Goal: Task Accomplishment & Management: Use online tool/utility

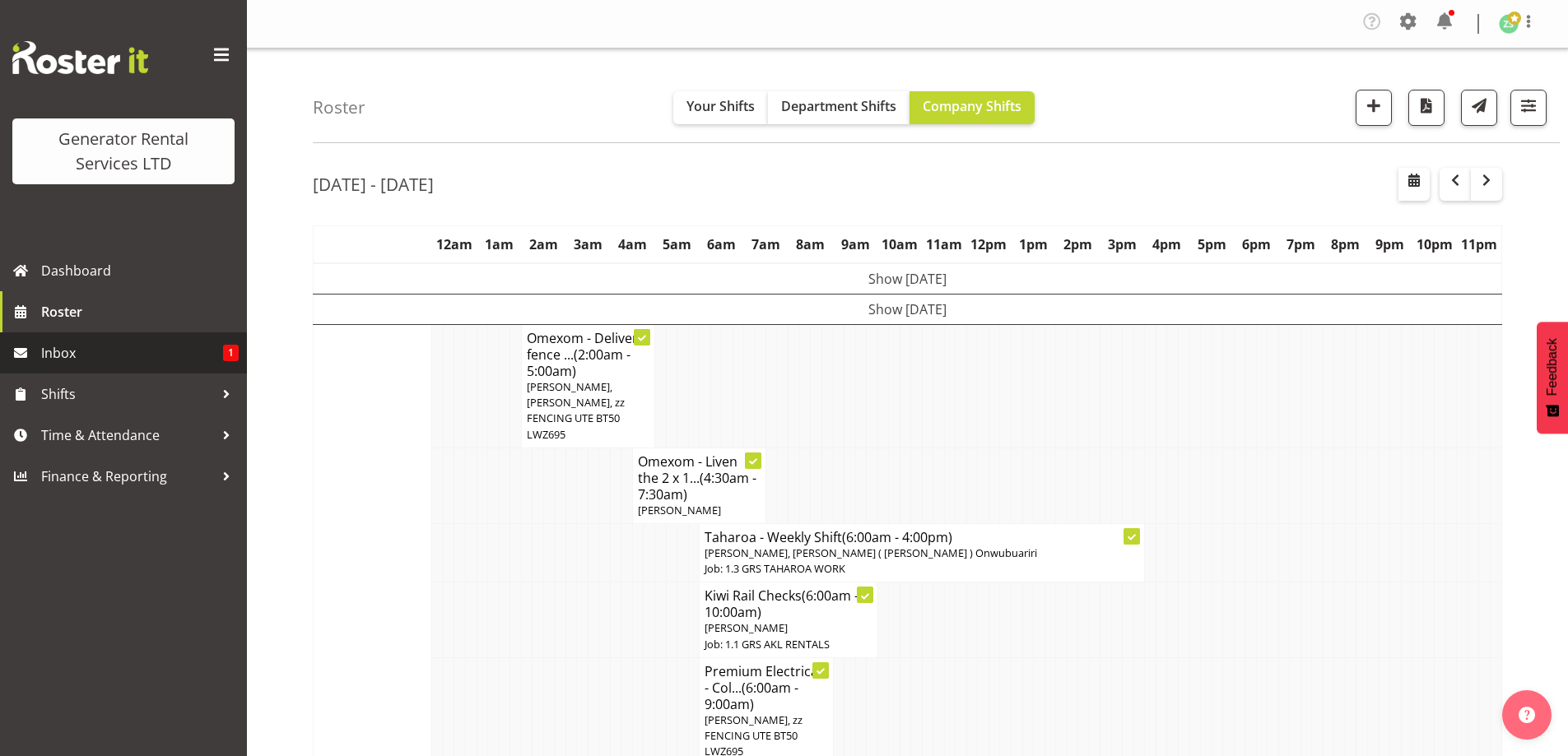
click at [146, 349] on span "Inbox" at bounding box center [132, 352] width 182 height 24
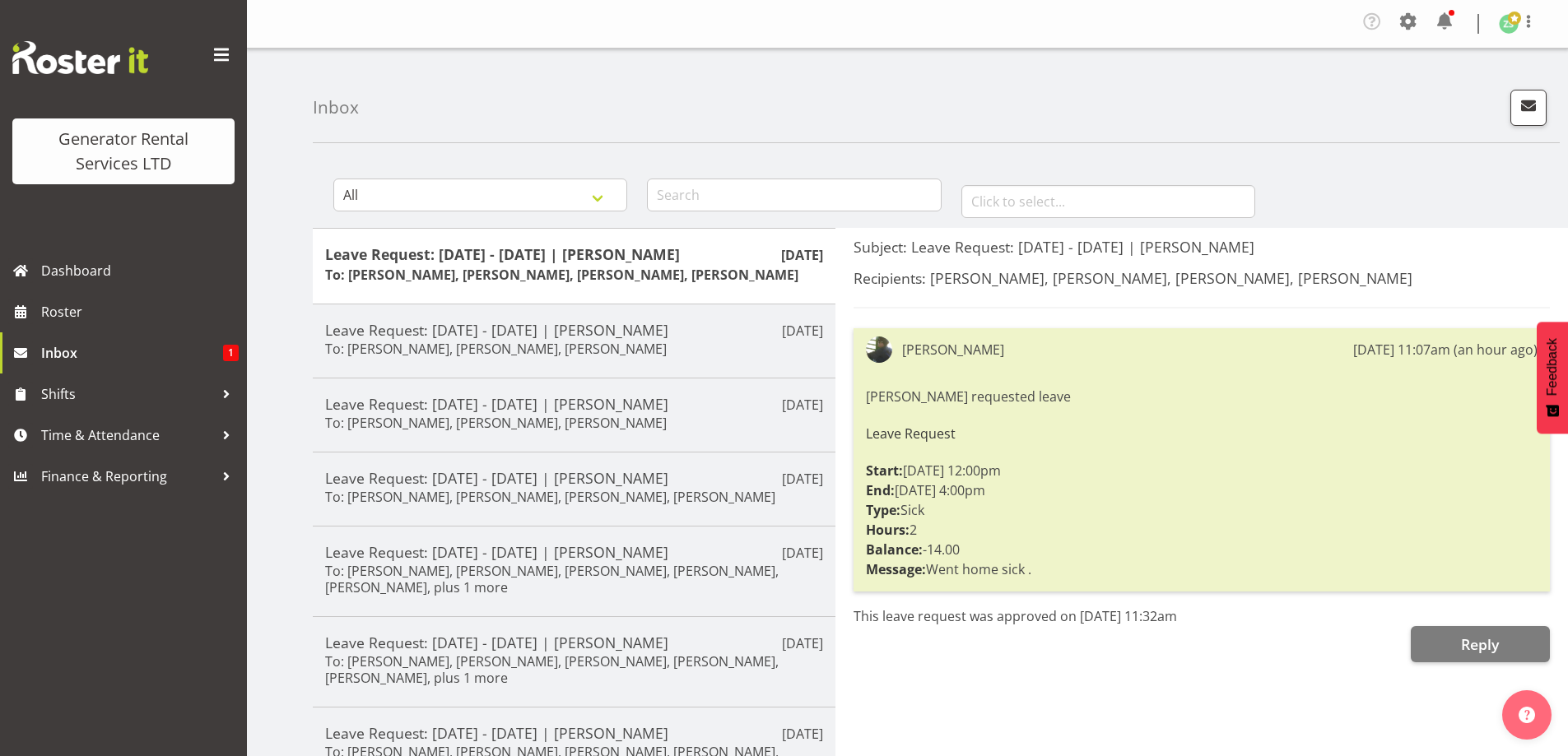
click at [1043, 685] on div "Subject: Leave Request: 03/09/25 - 03/09/25 | Lexi Browne Recipients: Dave Wall…" at bounding box center [1201, 667] width 732 height 878
click at [71, 303] on span "Roster" at bounding box center [140, 311] width 198 height 24
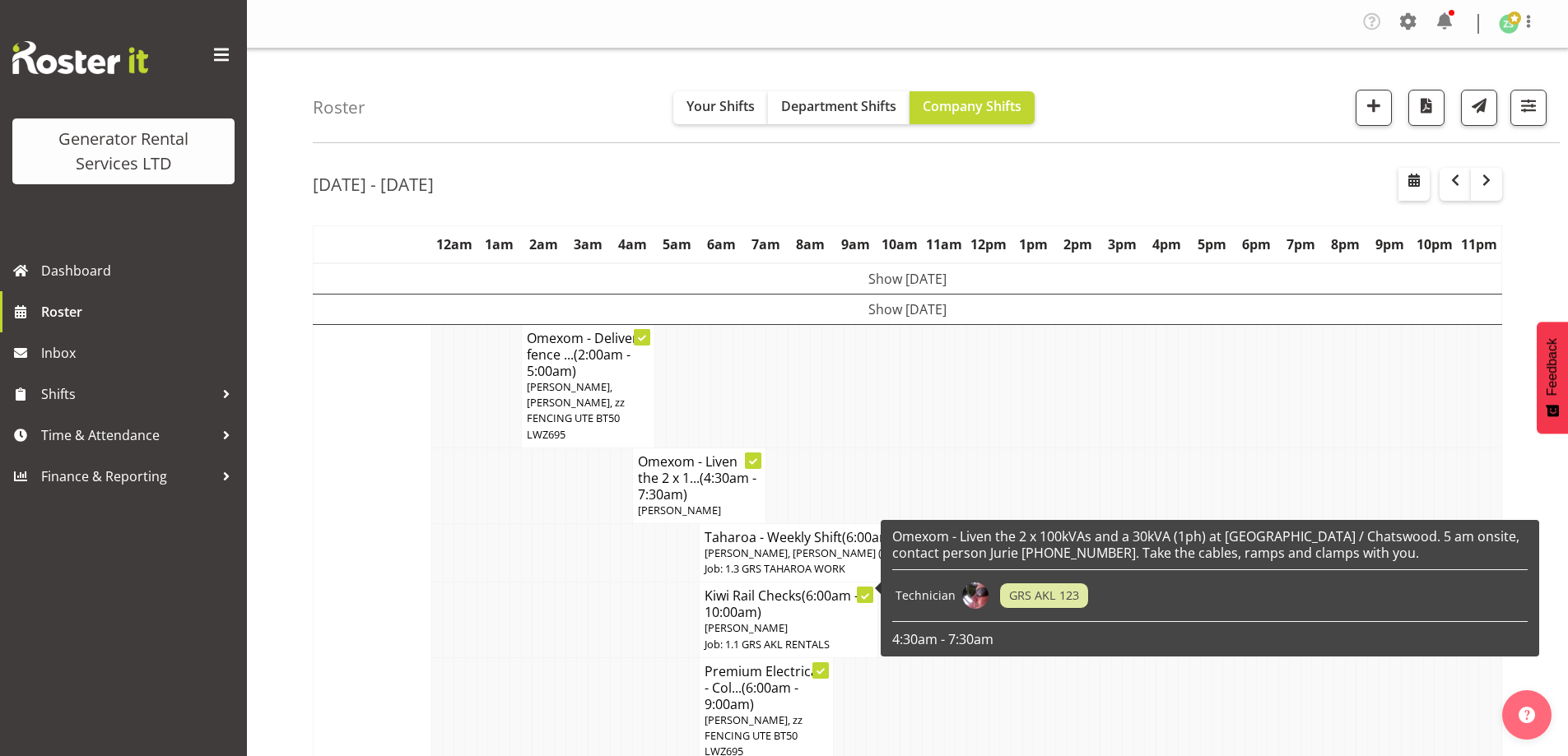
click at [601, 626] on td at bounding box center [605, 620] width 12 height 75
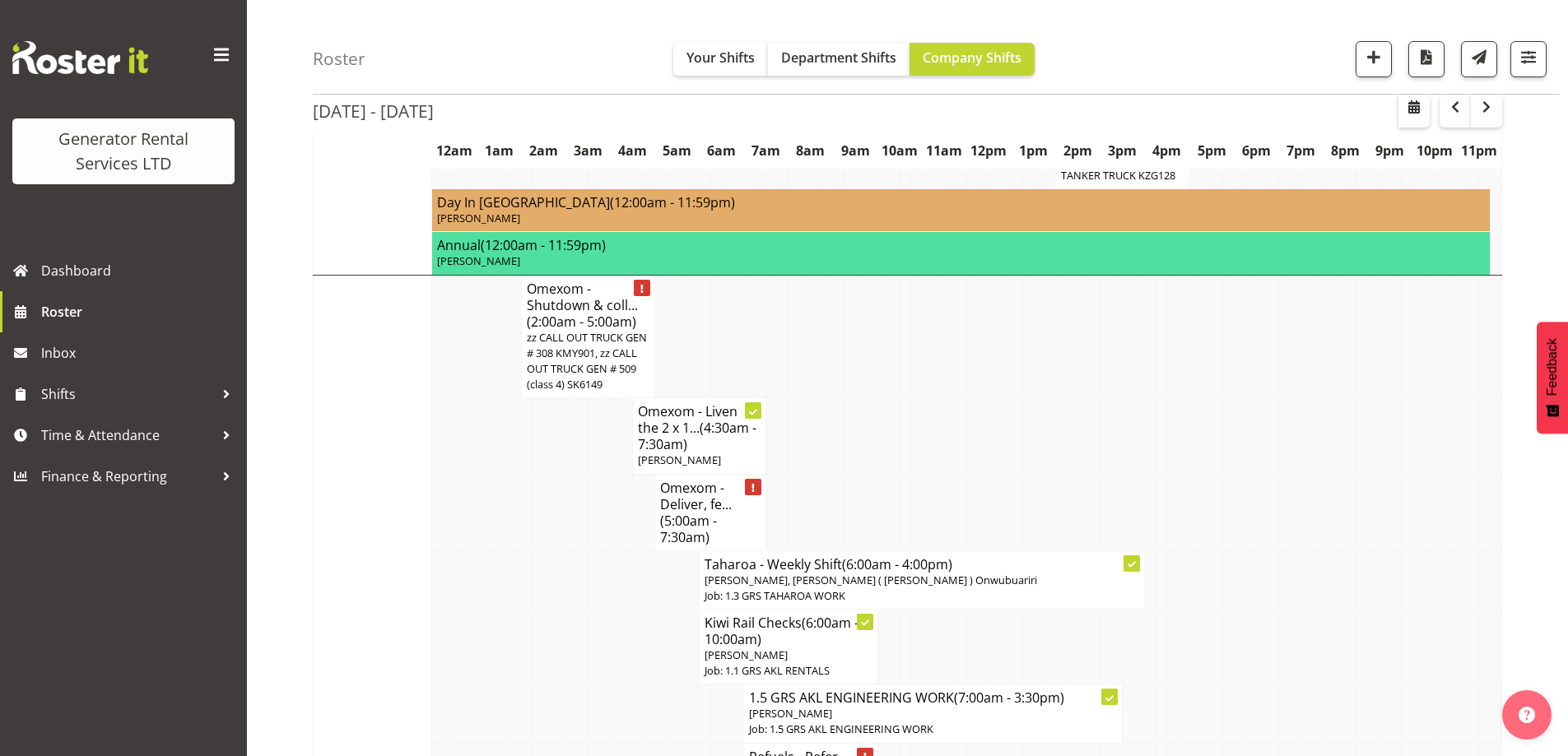
scroll to position [1398, 0]
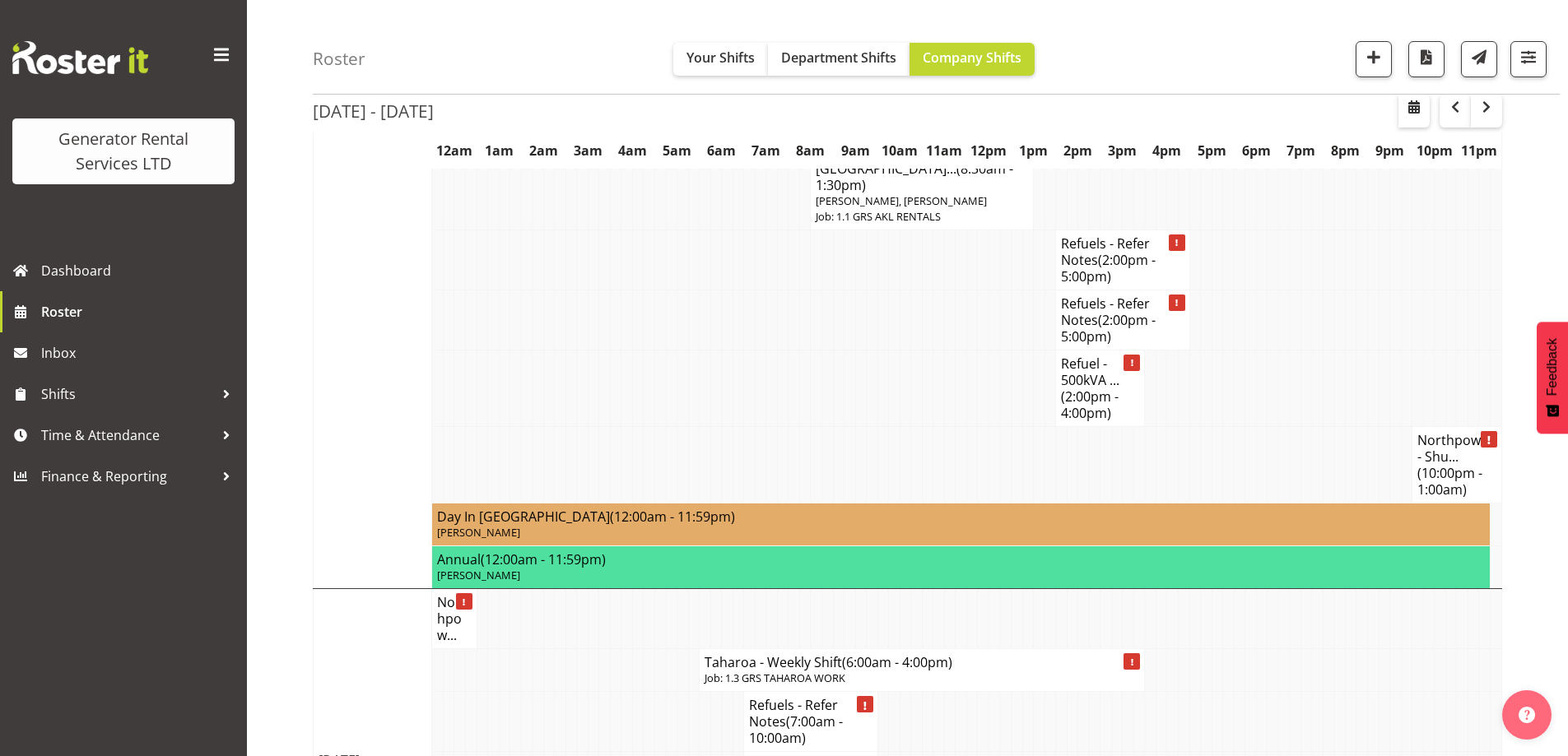
scroll to position [3208, 0]
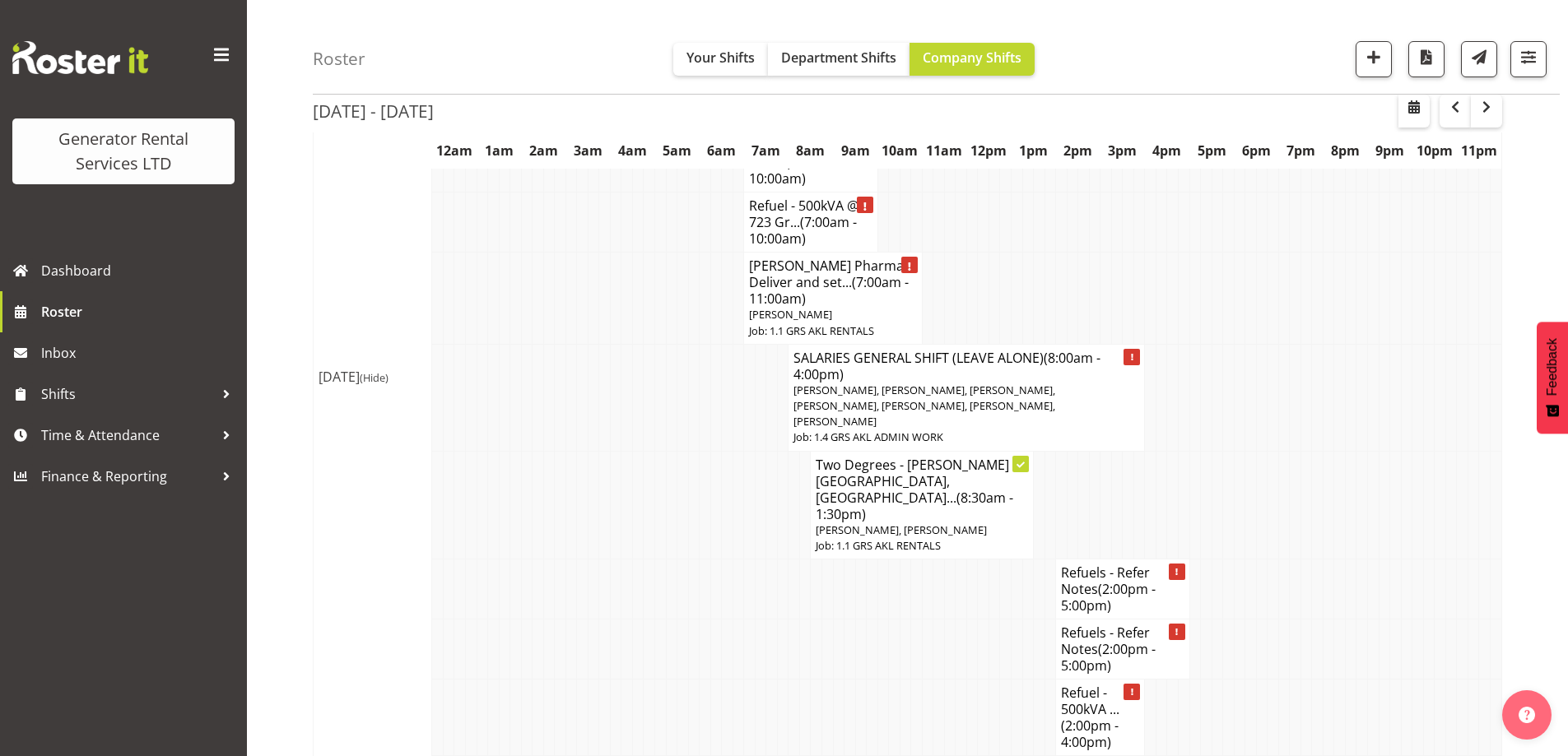
click at [587, 678] on td at bounding box center [593, 716] width 12 height 77
click at [844, 678] on td at bounding box center [850, 716] width 12 height 77
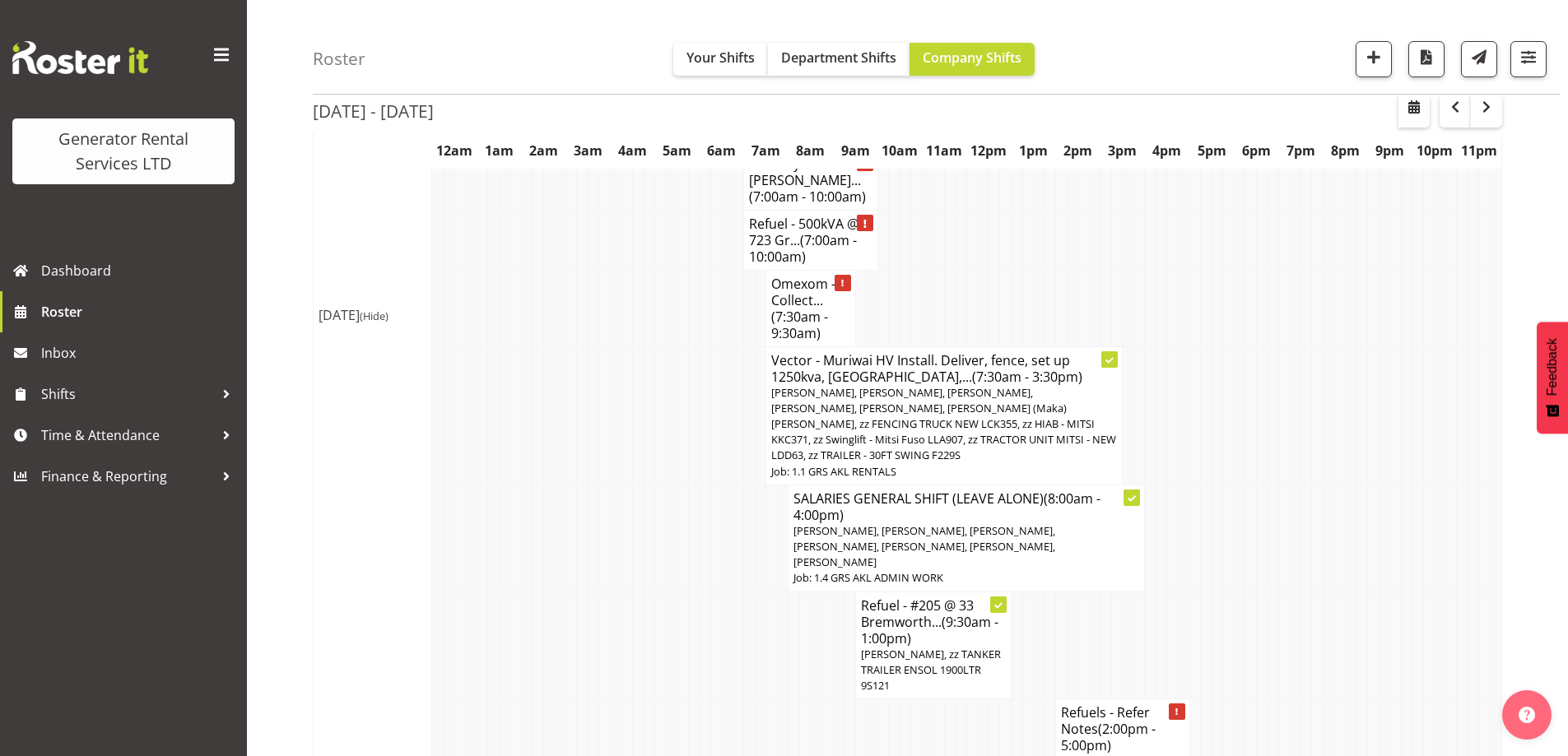
scroll to position [1974, 0]
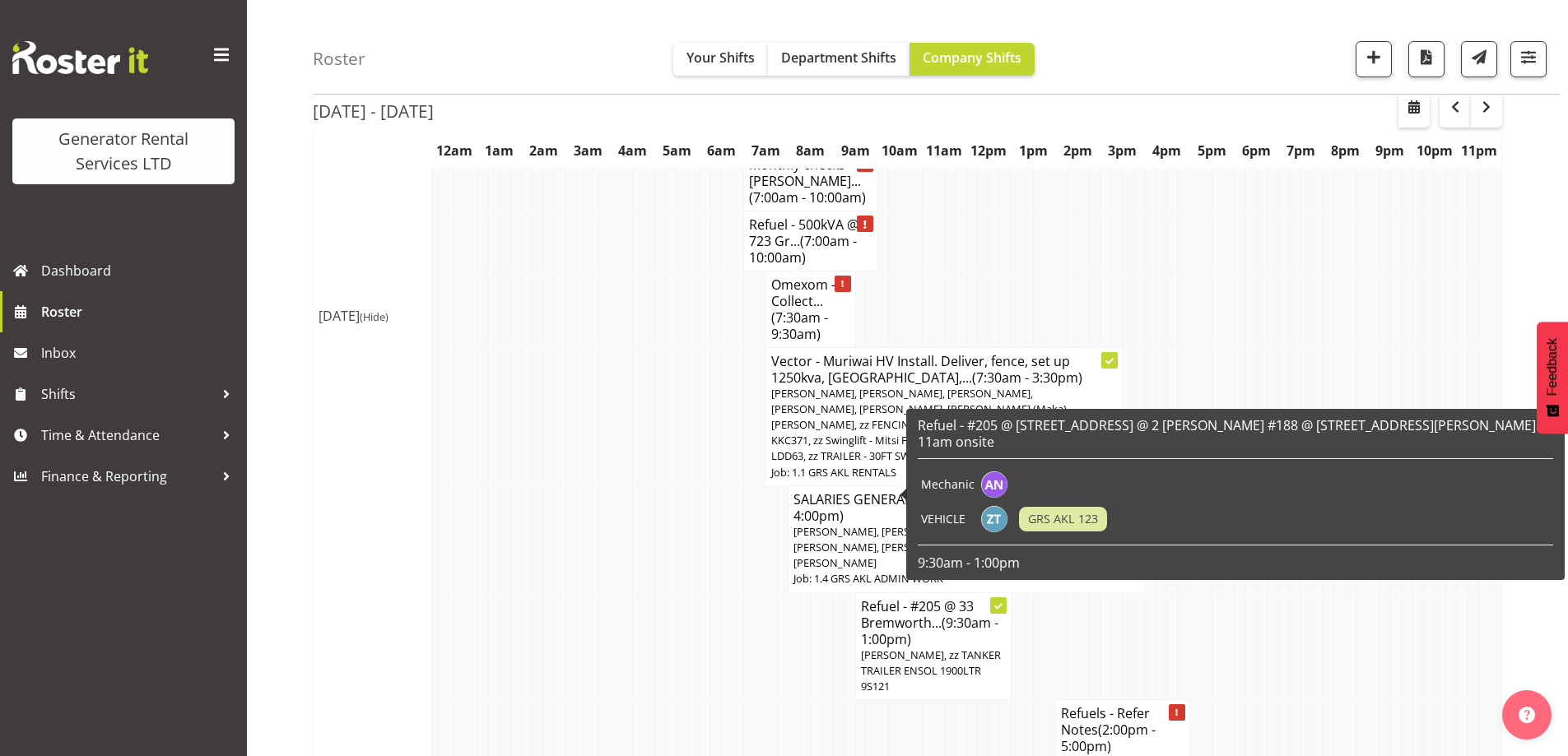
click at [783, 700] on td at bounding box center [783, 730] width 12 height 60
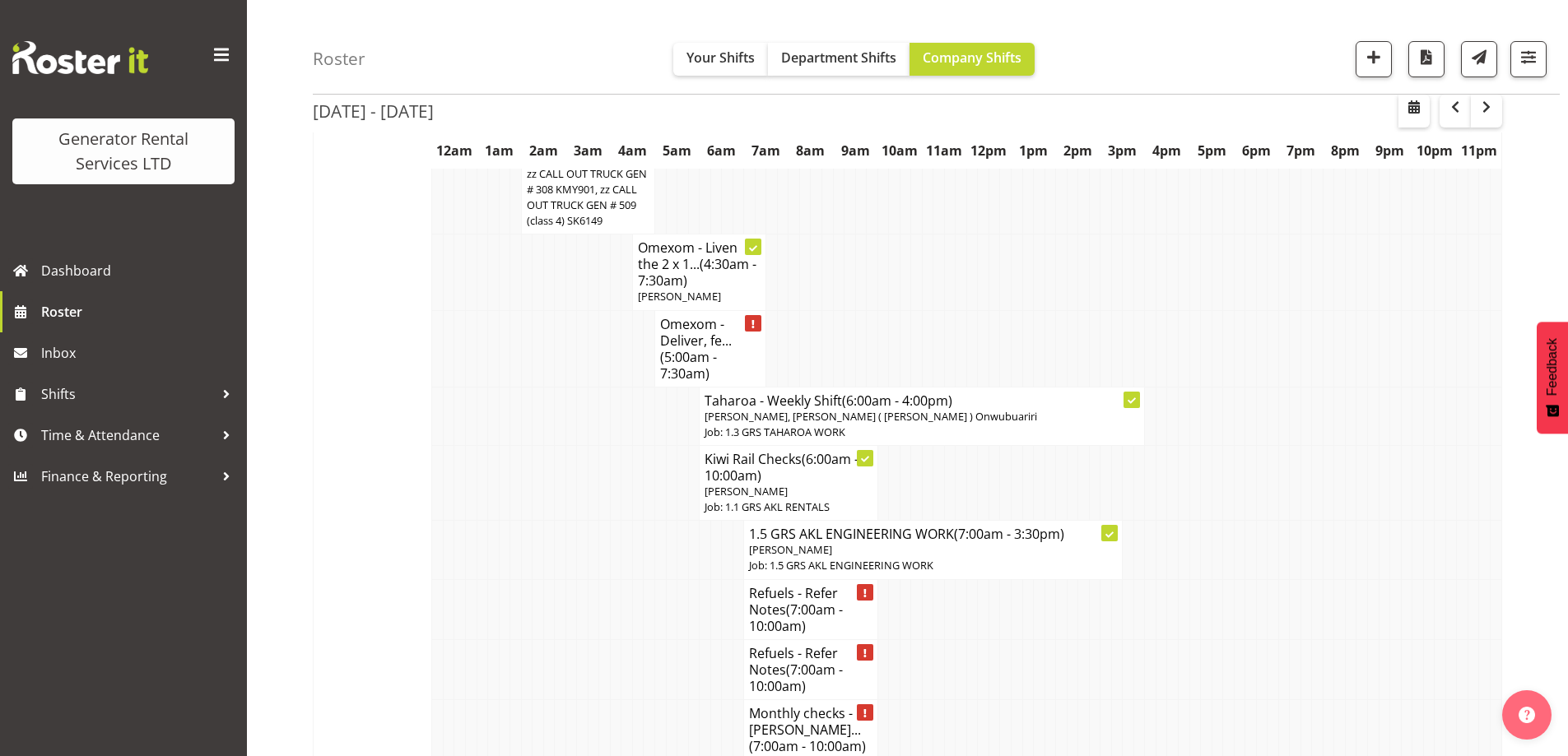
scroll to position [1398, 0]
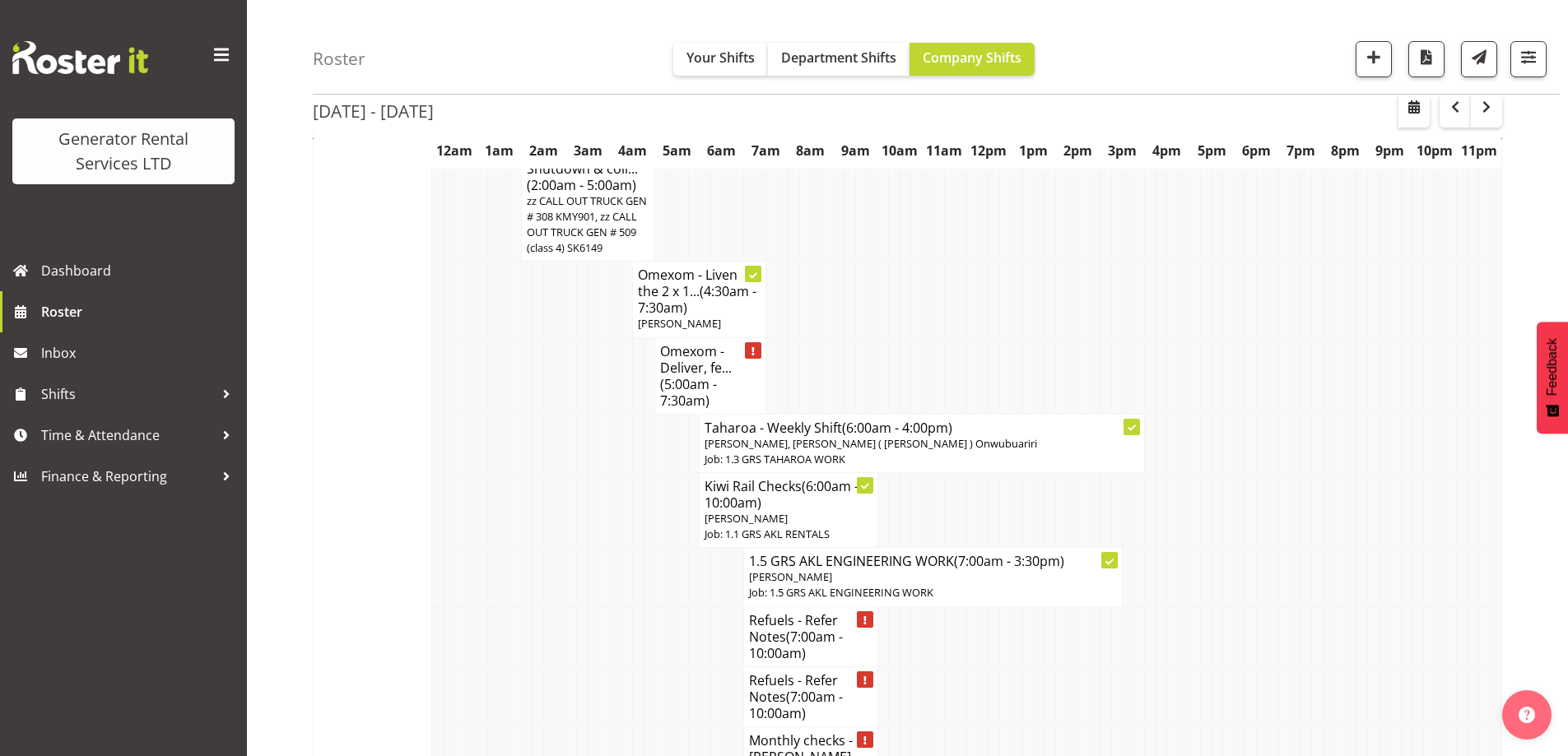
click at [663, 606] on td at bounding box center [661, 636] width 12 height 60
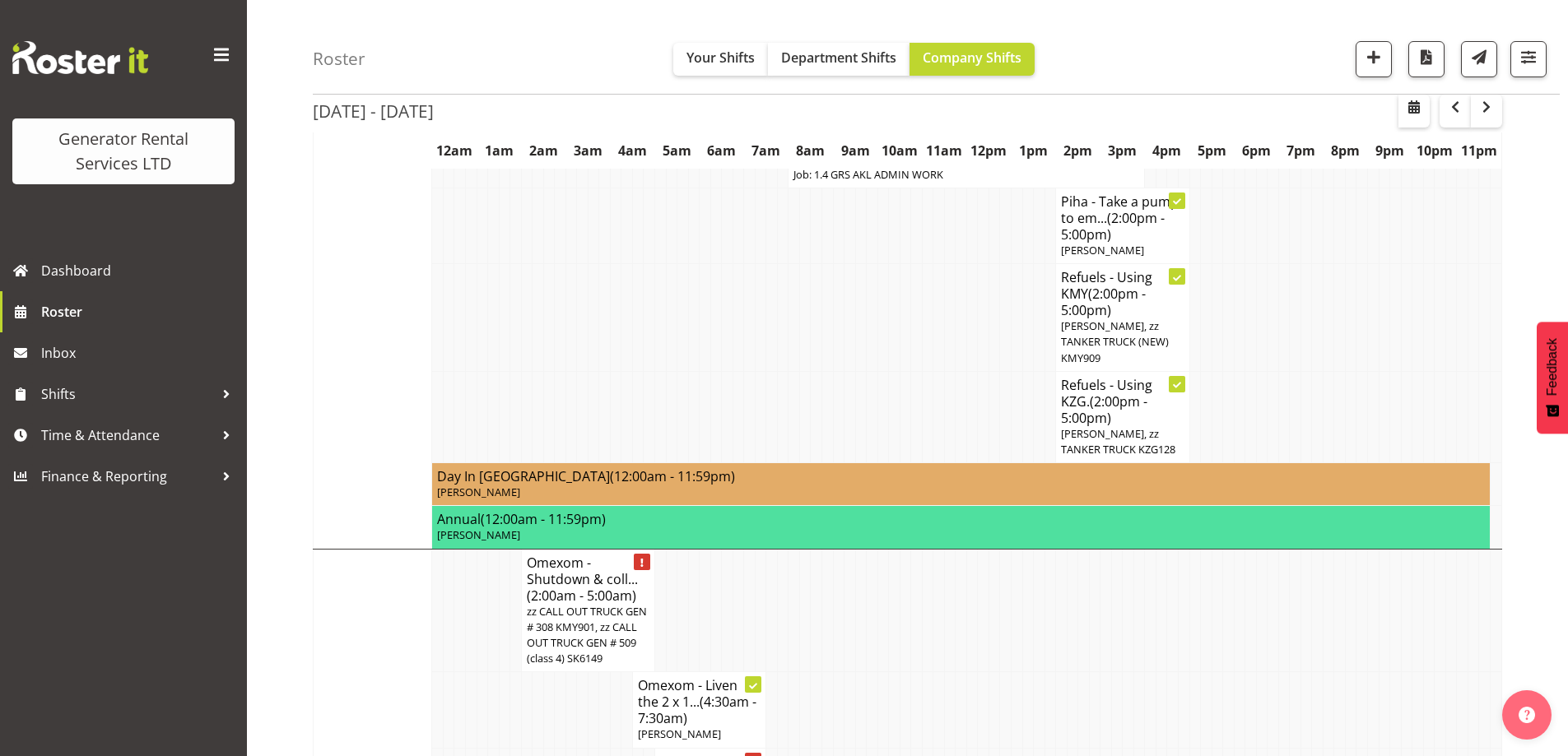
scroll to position [987, 0]
click at [626, 673] on td at bounding box center [627, 711] width 12 height 76
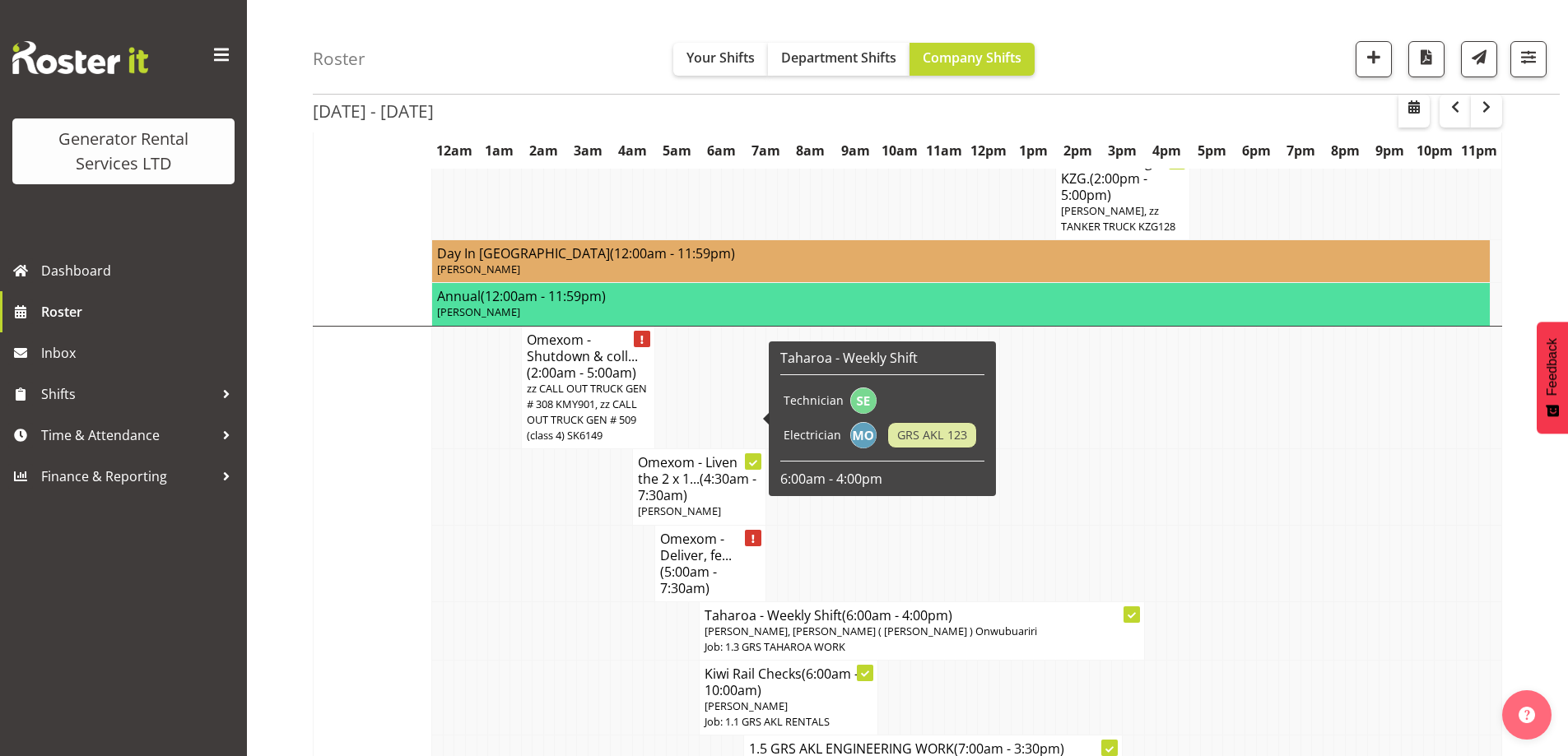
scroll to position [1234, 0]
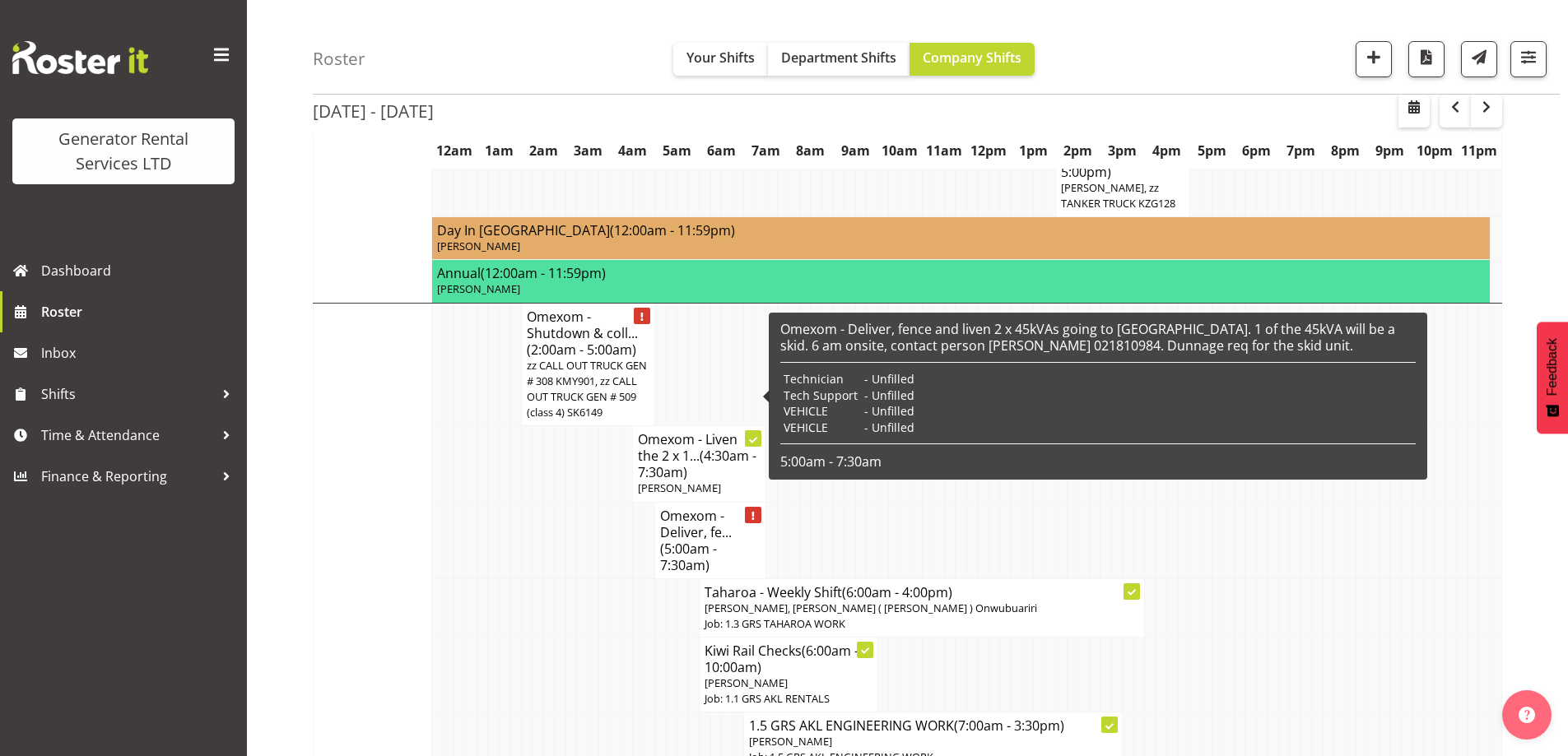
click at [577, 713] on td at bounding box center [582, 742] width 12 height 59
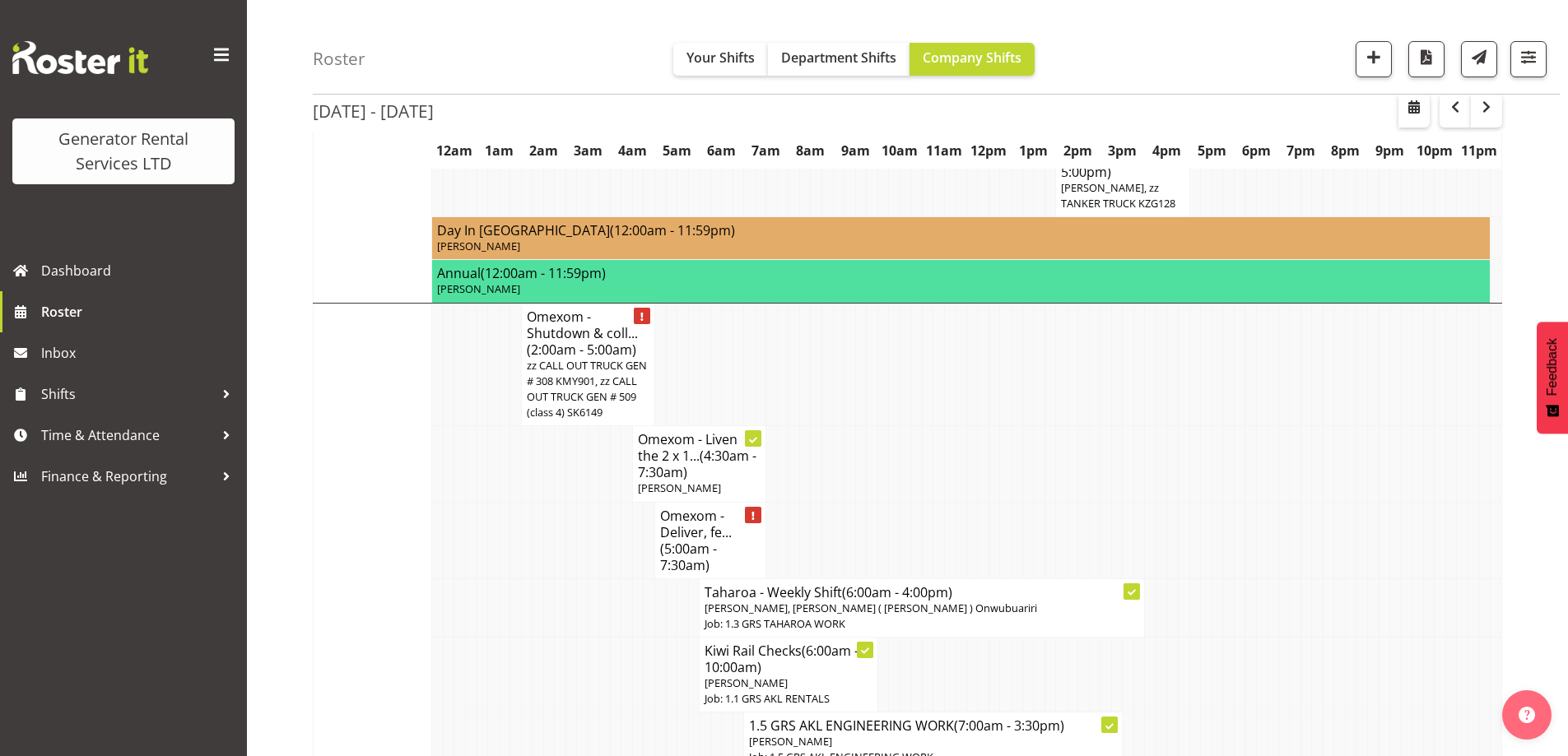
click at [593, 578] on td at bounding box center [593, 607] width 12 height 59
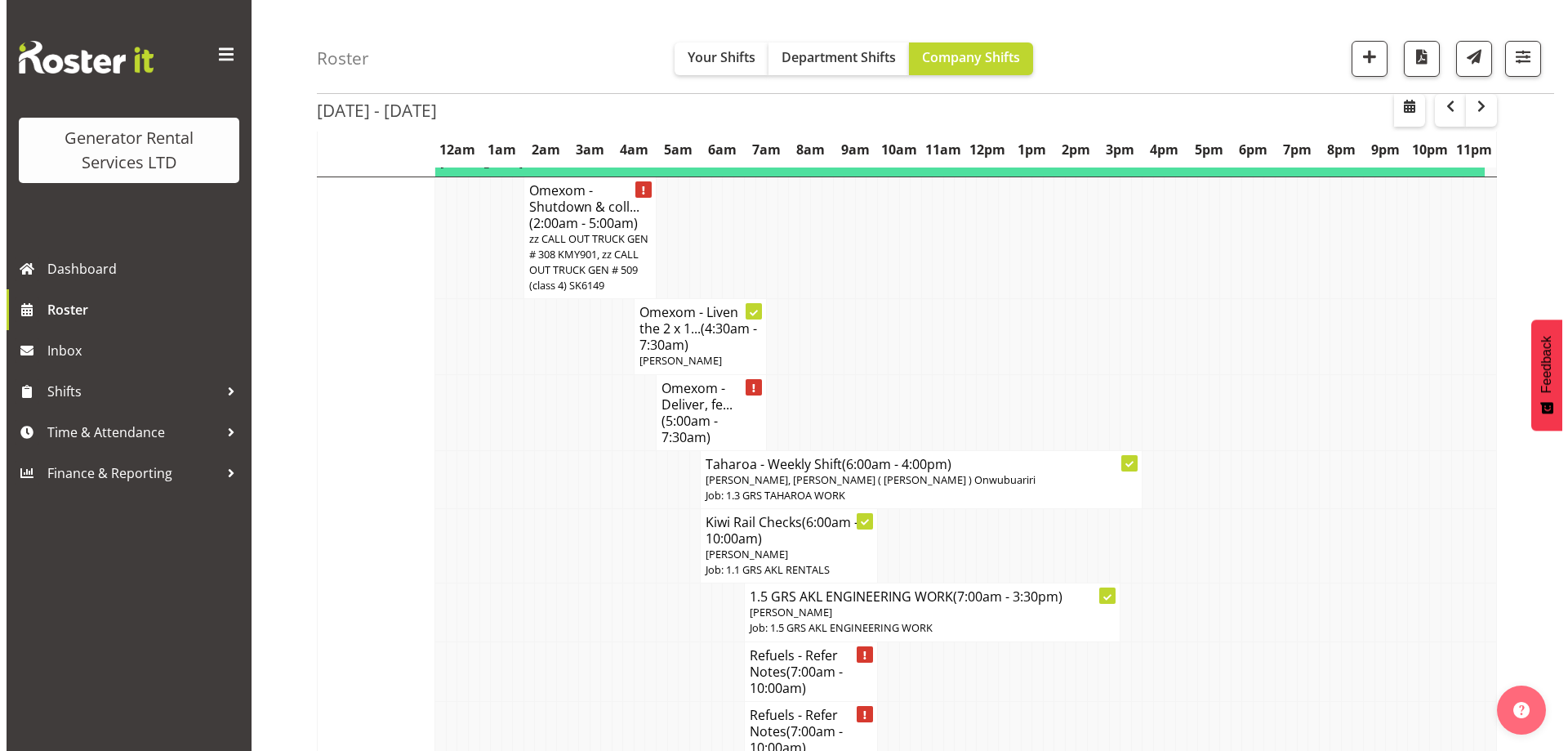
scroll to position [1307, 0]
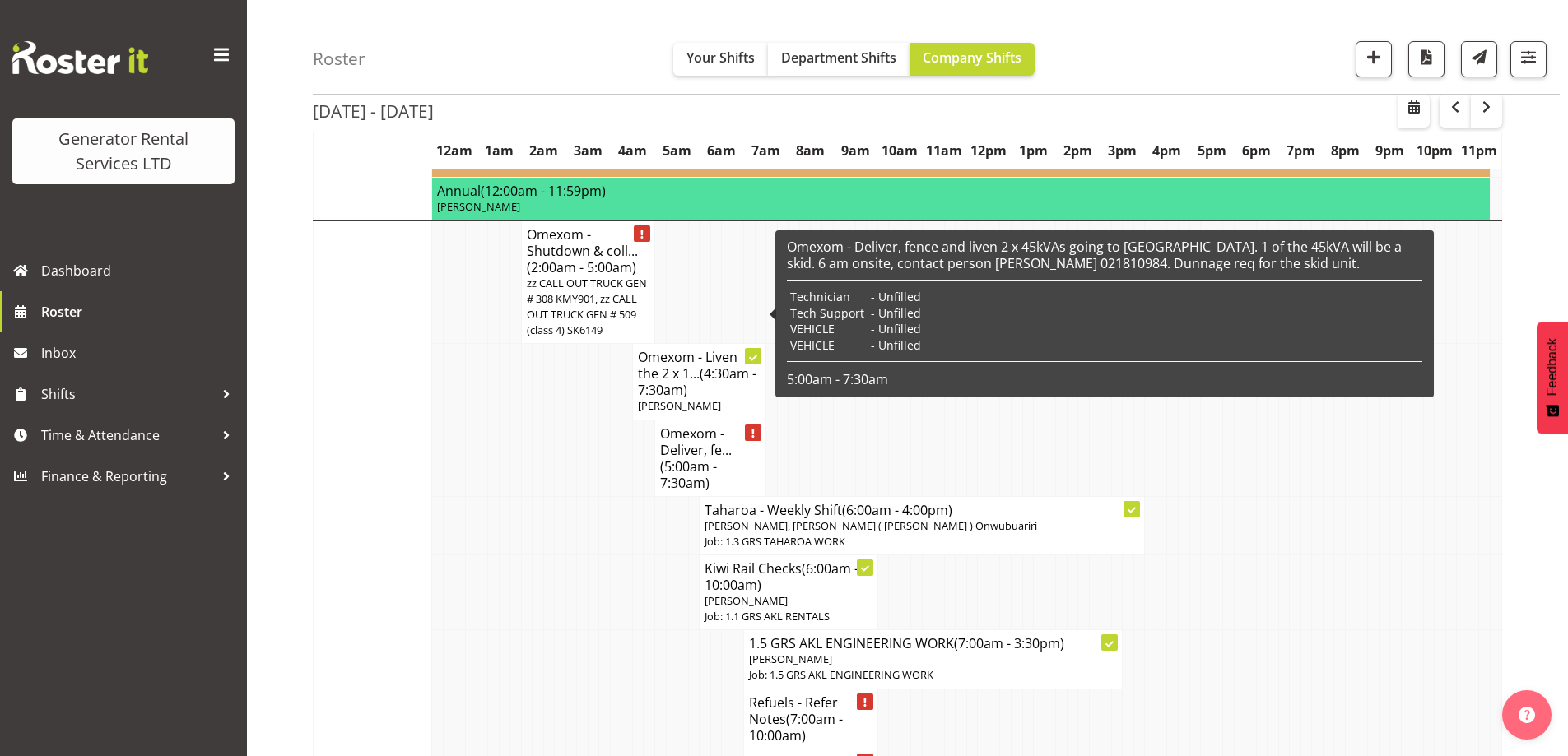
click at [685, 457] on span "(5:00am - 7:30am)" at bounding box center [688, 474] width 57 height 34
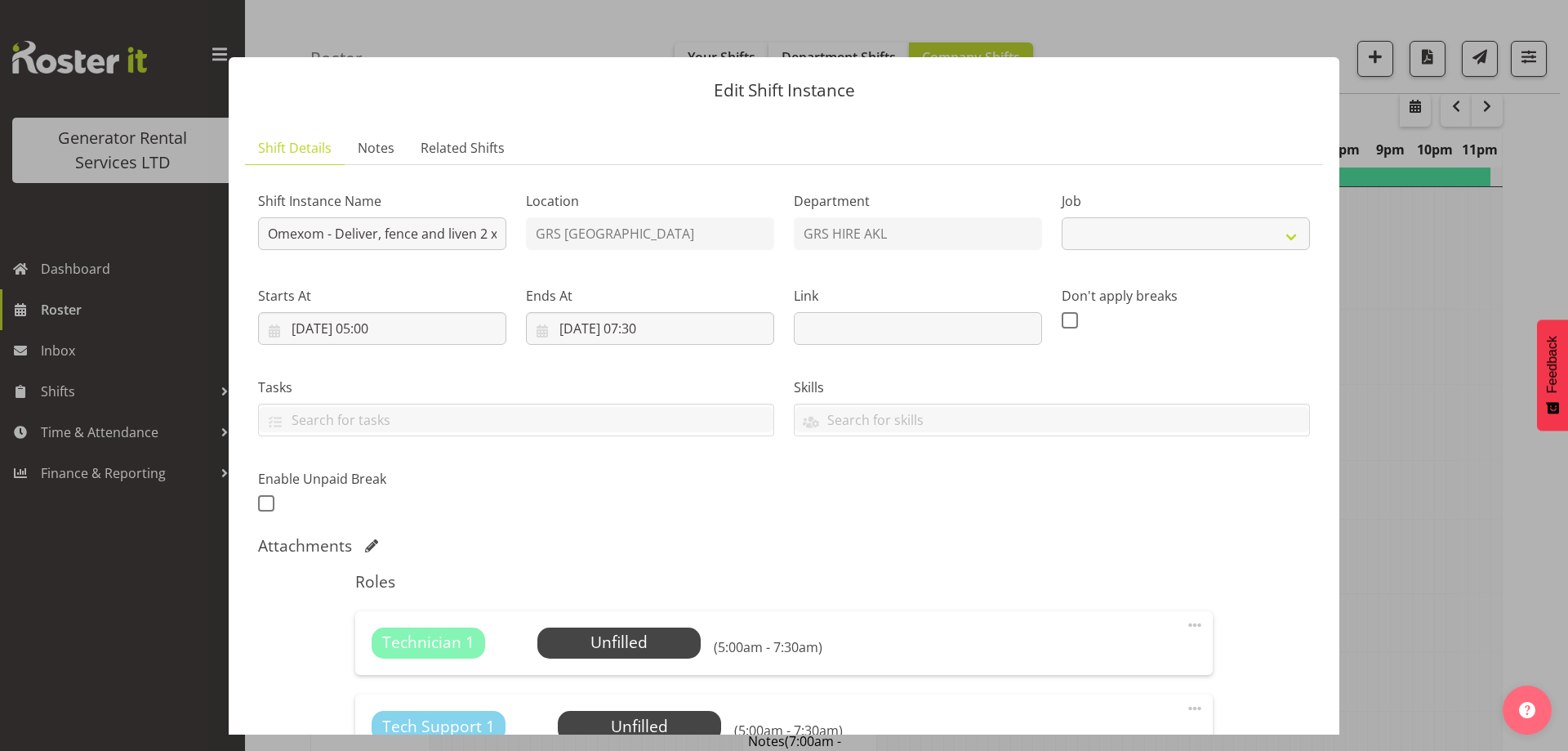
select select "7504"
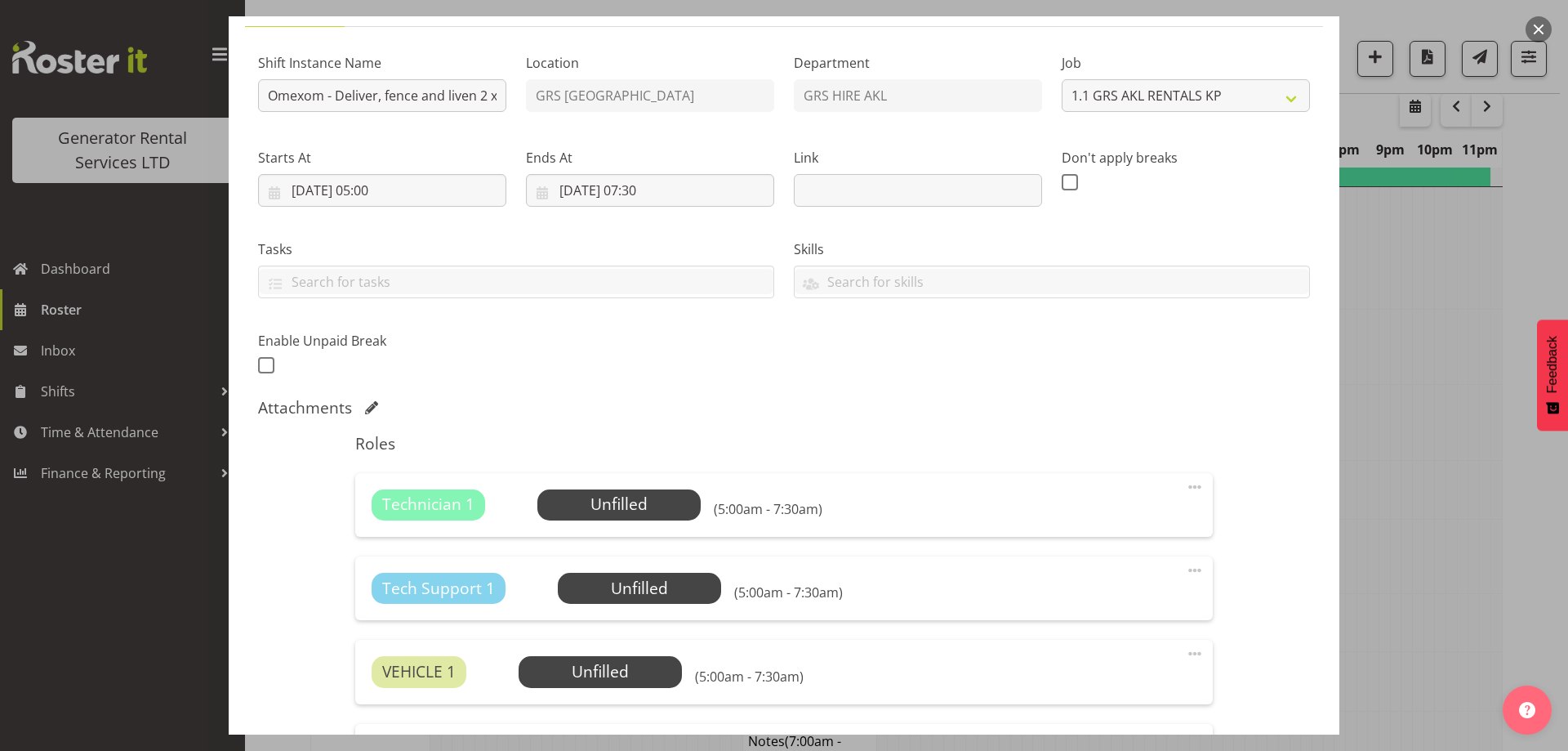
scroll to position [327, 0]
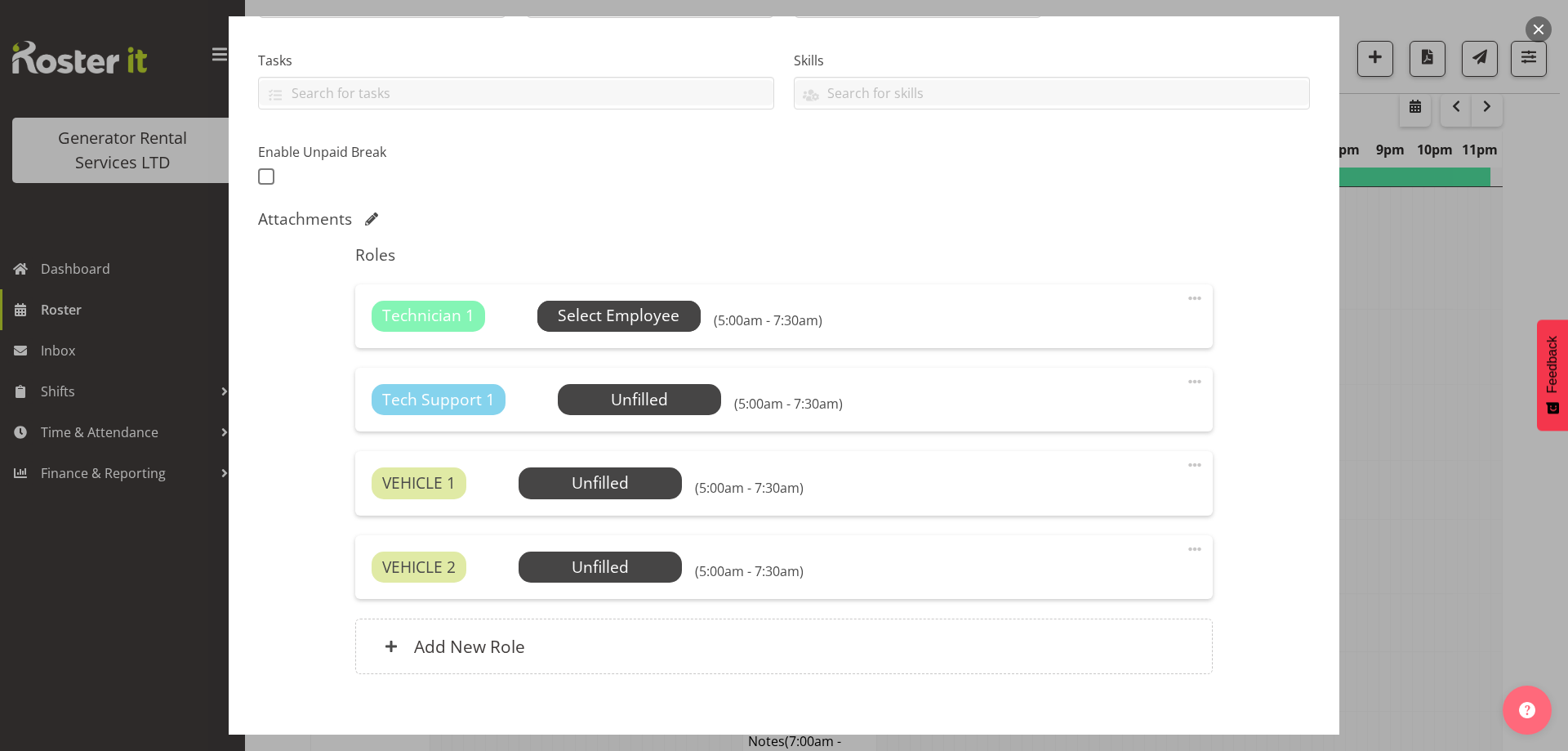
click at [589, 325] on span "Select Employee" at bounding box center [619, 316] width 122 height 23
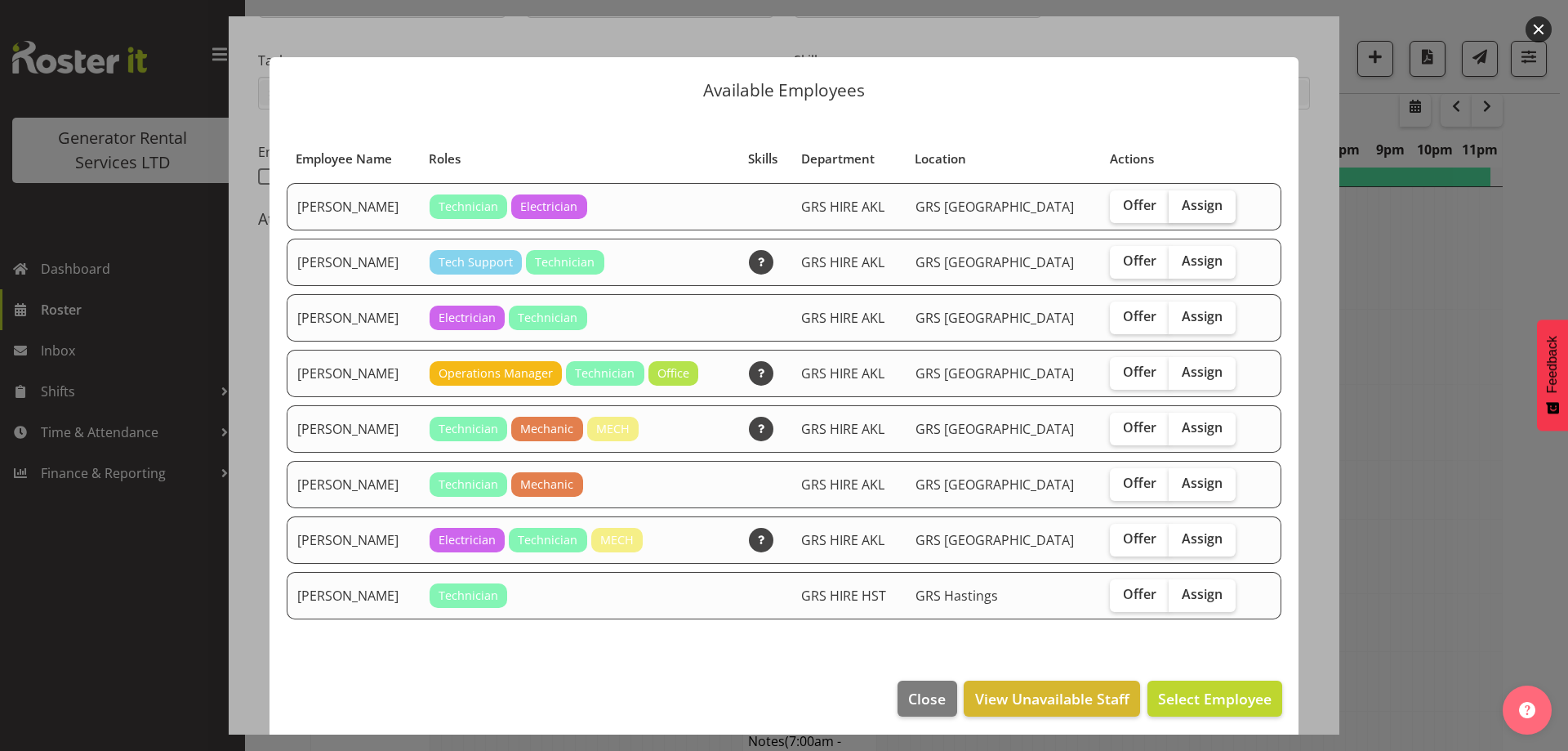
click at [1192, 208] on span "Assign" at bounding box center [1203, 205] width 41 height 16
click at [1180, 208] on input "Assign" at bounding box center [1174, 205] width 11 height 11
checkbox input "true"
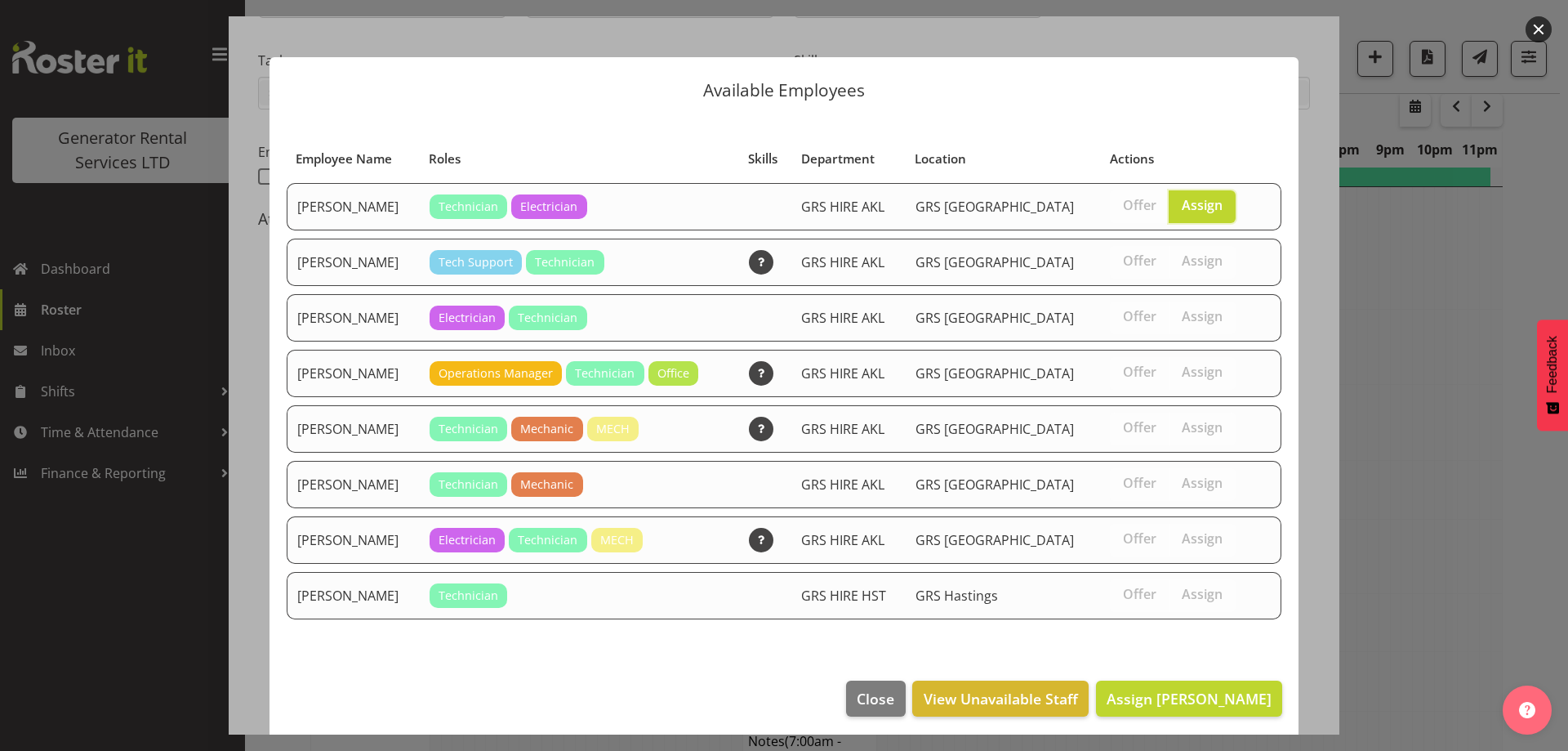
scroll to position [6, 0]
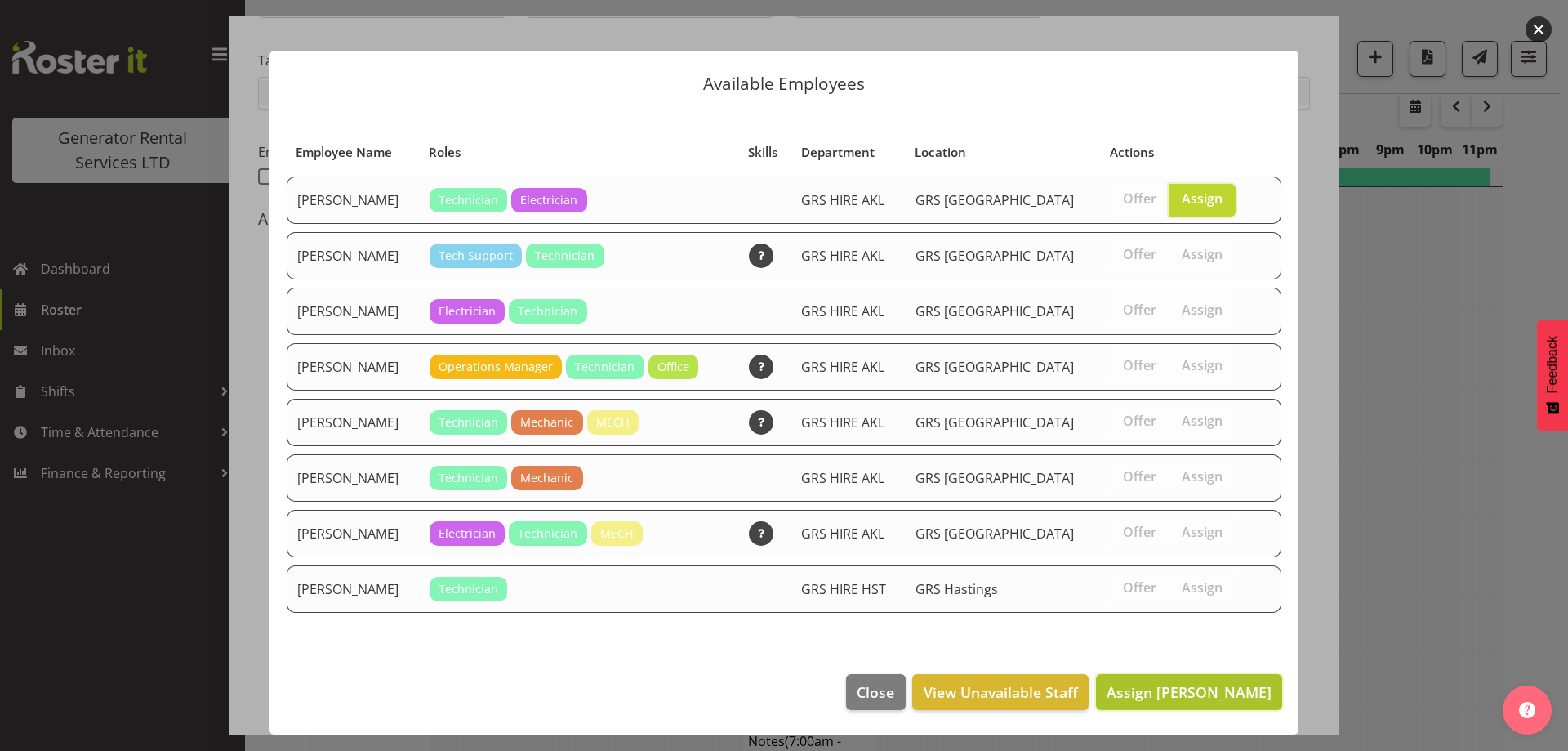
click at [1231, 691] on span "Assign [PERSON_NAME]" at bounding box center [1189, 692] width 165 height 20
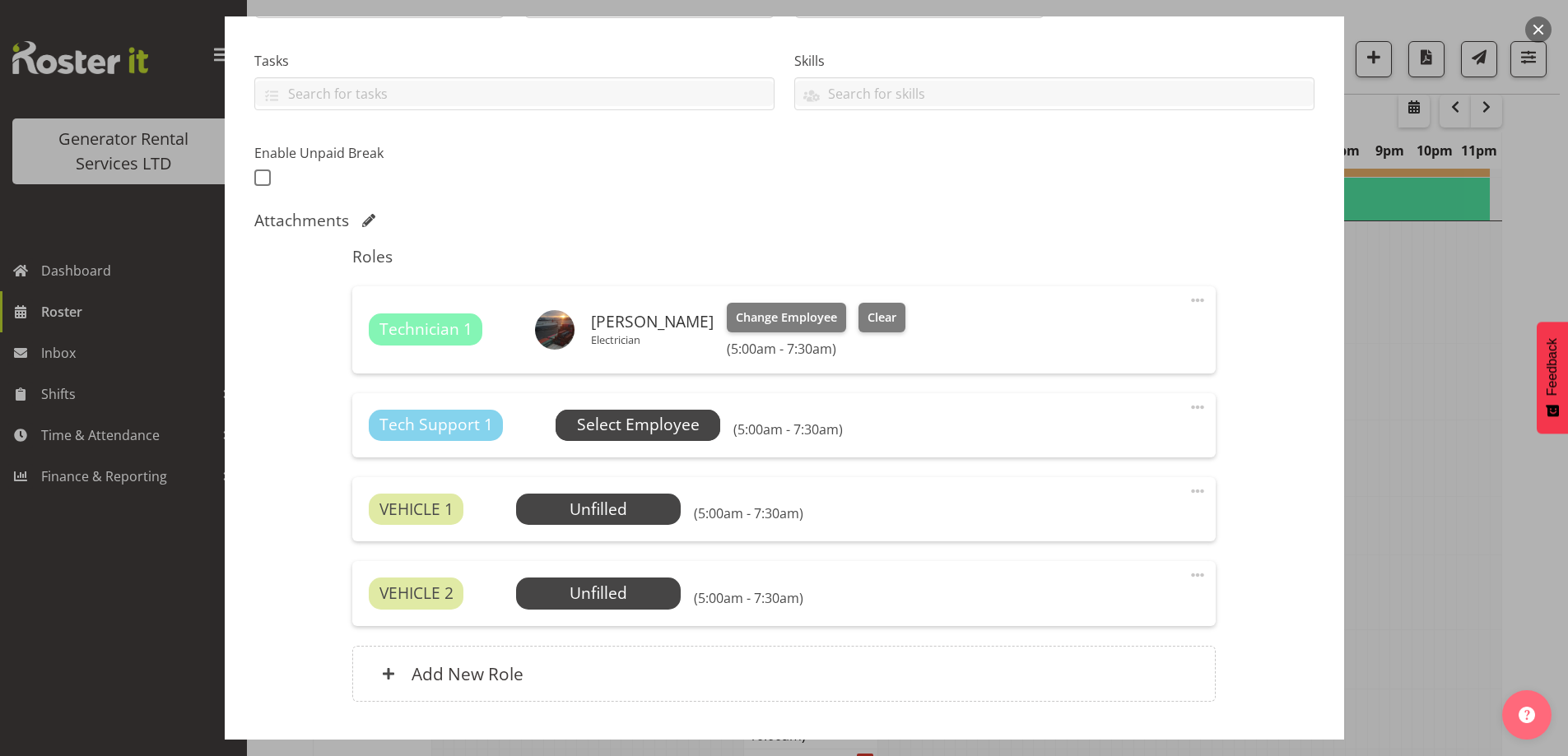
click at [562, 438] on span "Select Employee" at bounding box center [638, 425] width 164 height 32
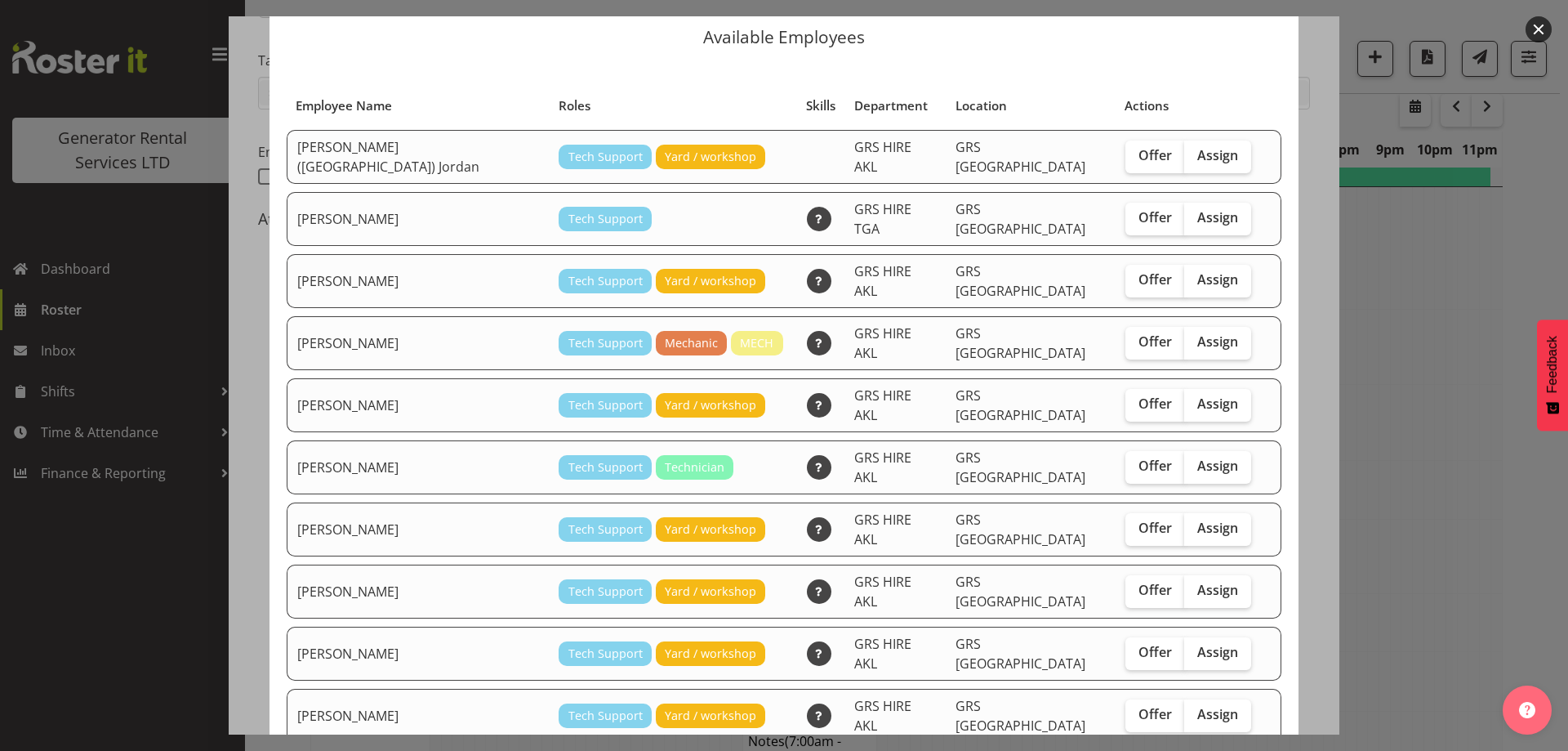
scroll to position [82, 0]
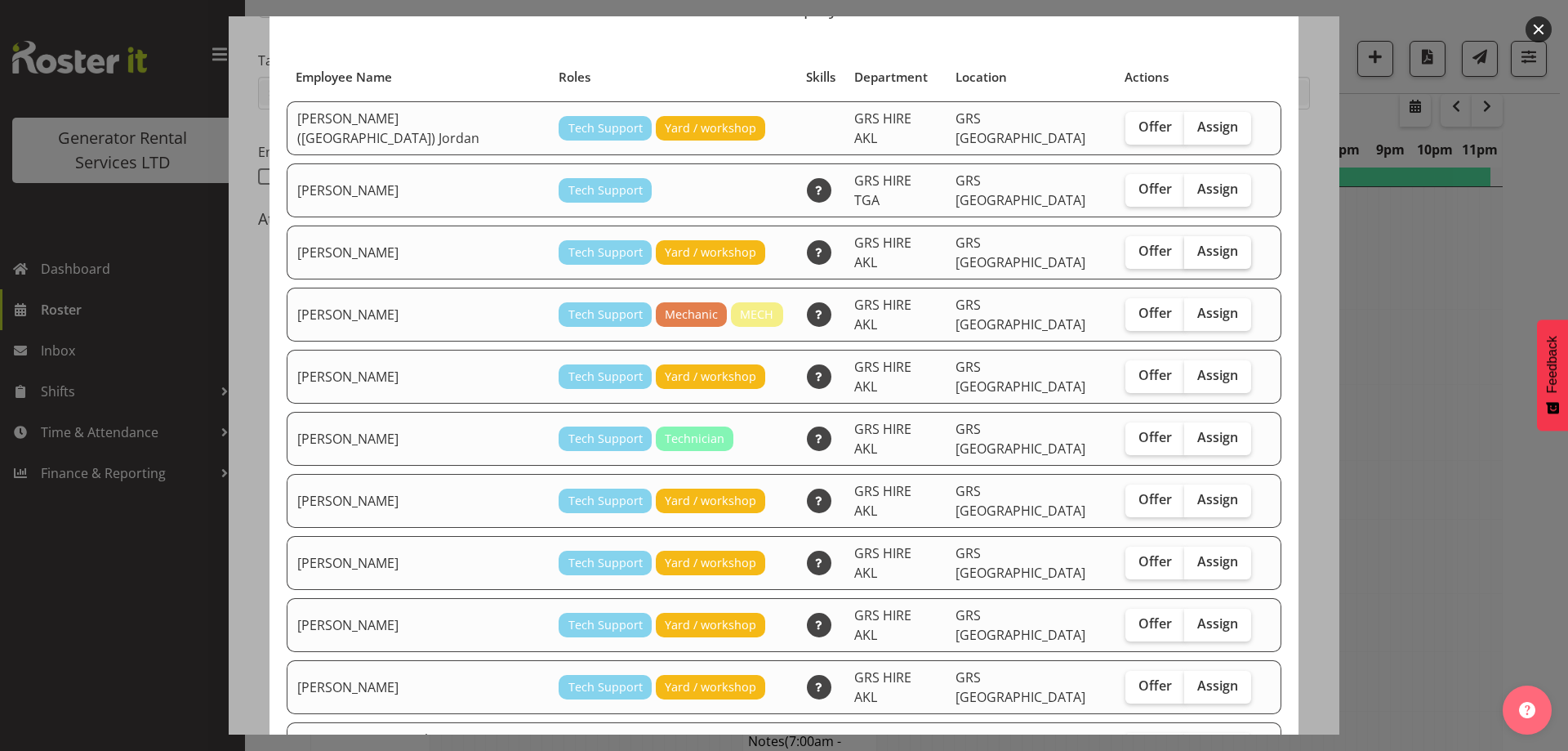
click at [1198, 242] on span "Assign" at bounding box center [1218, 250] width 41 height 16
click at [1184, 246] on input "Assign" at bounding box center [1189, 251] width 11 height 11
checkbox input "true"
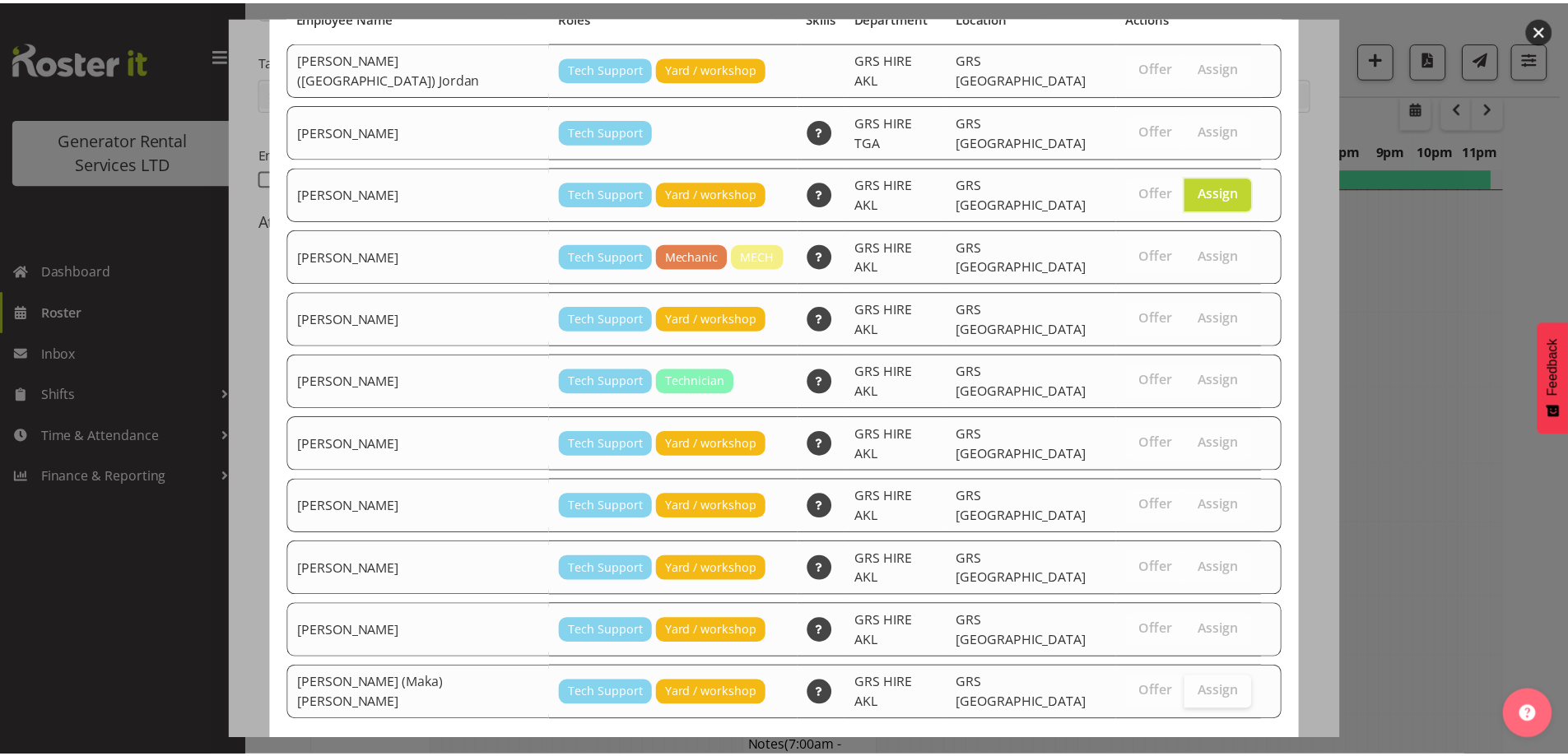
scroll to position [174, 0]
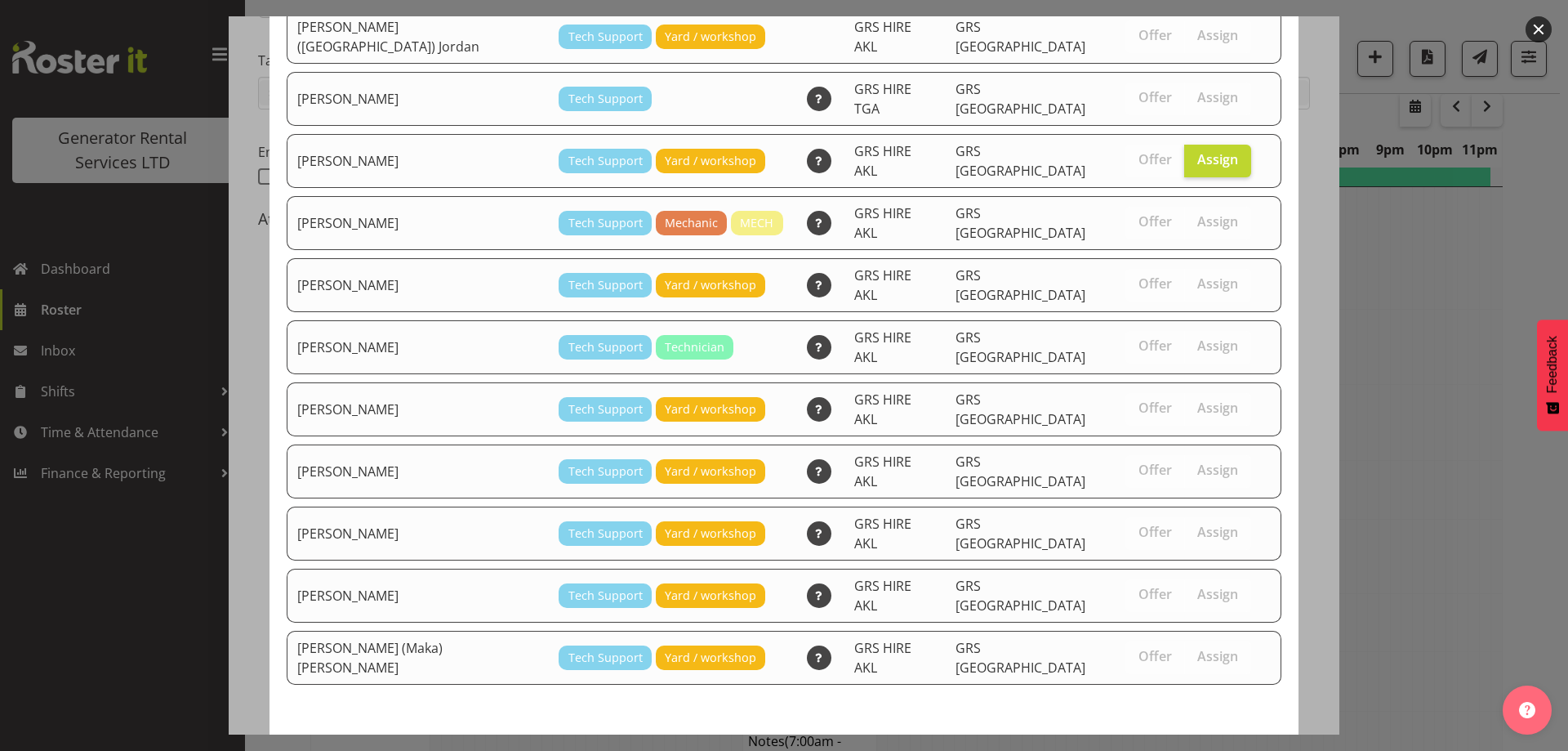
click at [1182, 750] on span "Assign [PERSON_NAME]" at bounding box center [1189, 764] width 165 height 20
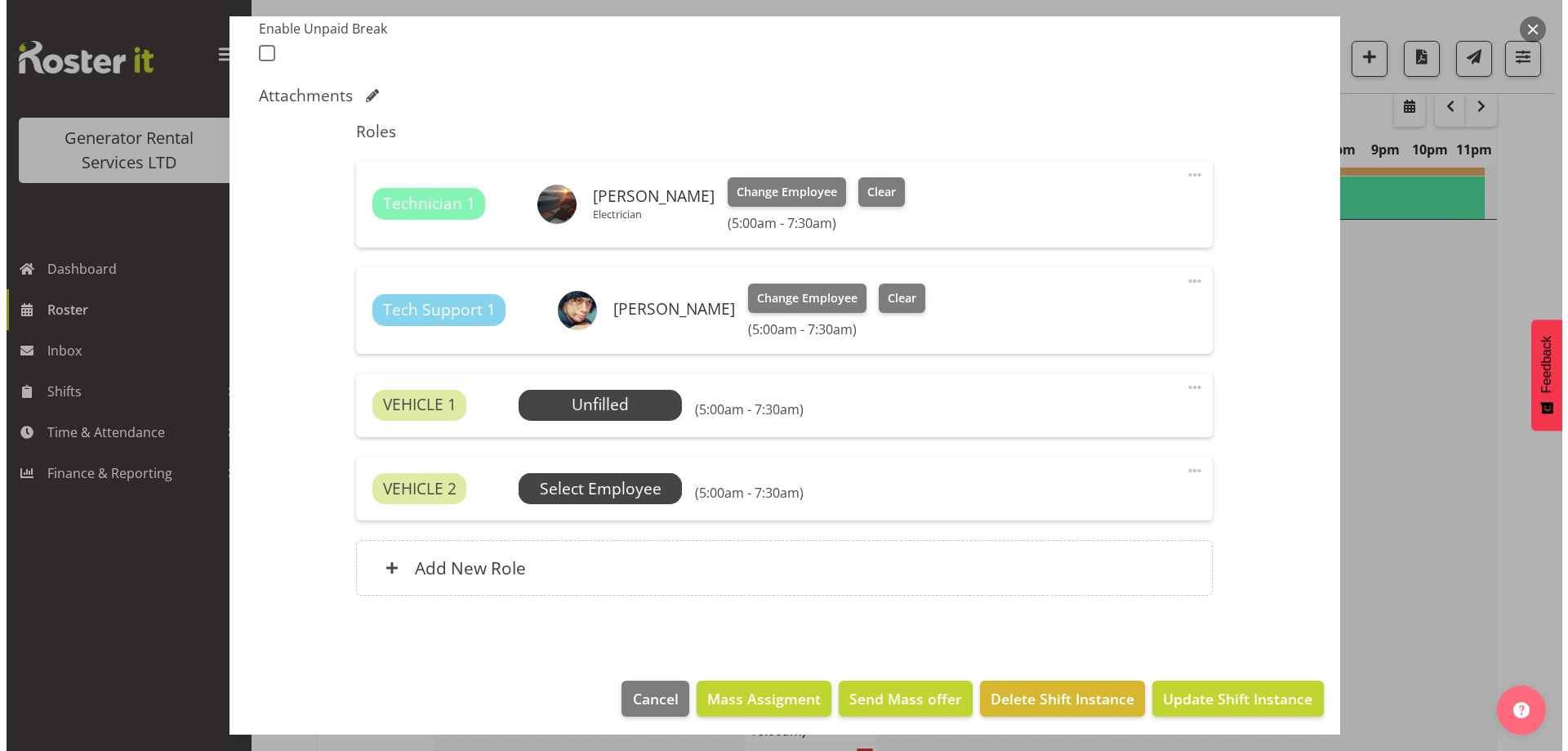
scroll to position [457, 0]
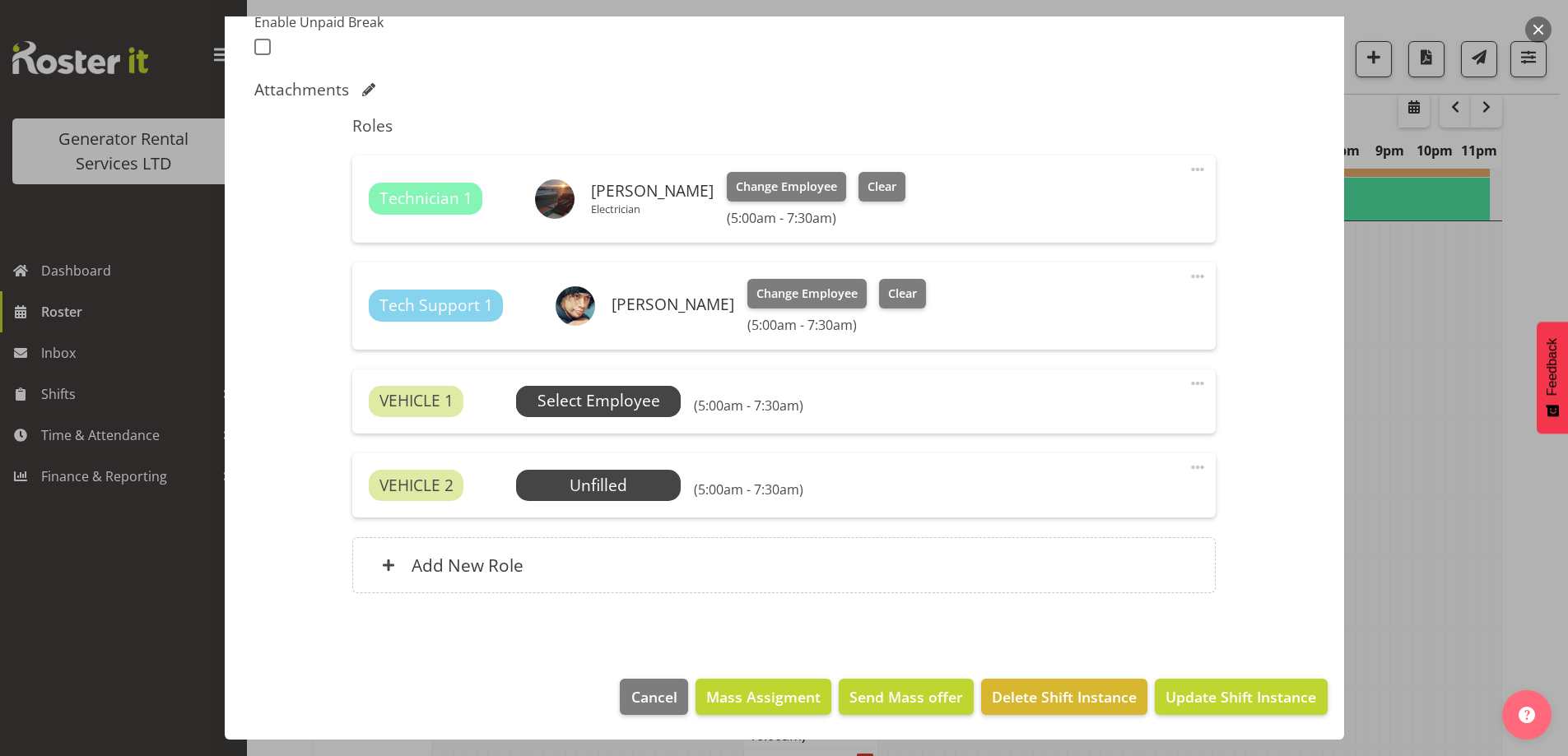
click at [544, 402] on span "Select Employee" at bounding box center [599, 401] width 123 height 23
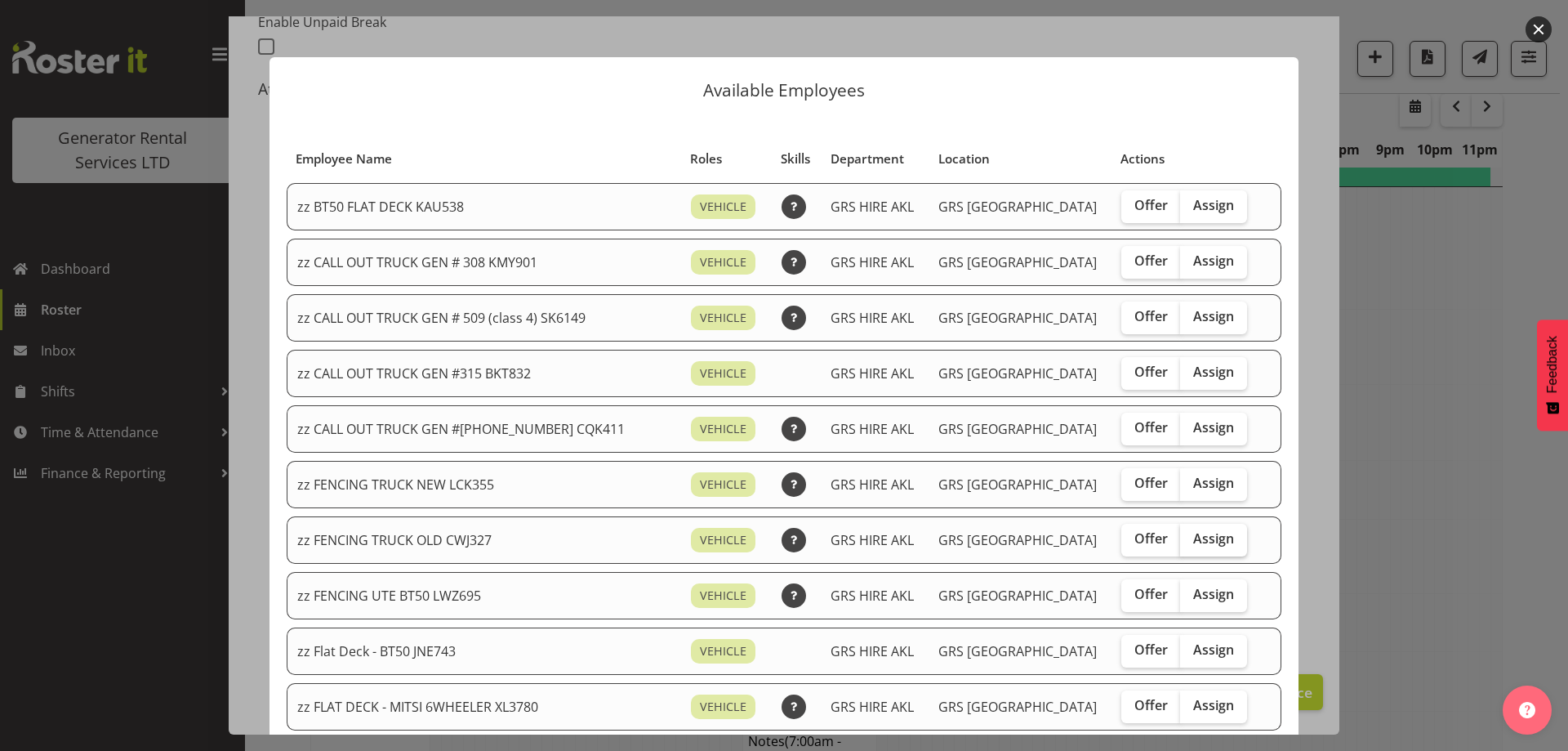
click at [1193, 544] on span "Assign" at bounding box center [1214, 538] width 41 height 16
click at [1190, 544] on input "Assign" at bounding box center [1186, 539] width 11 height 11
checkbox input "true"
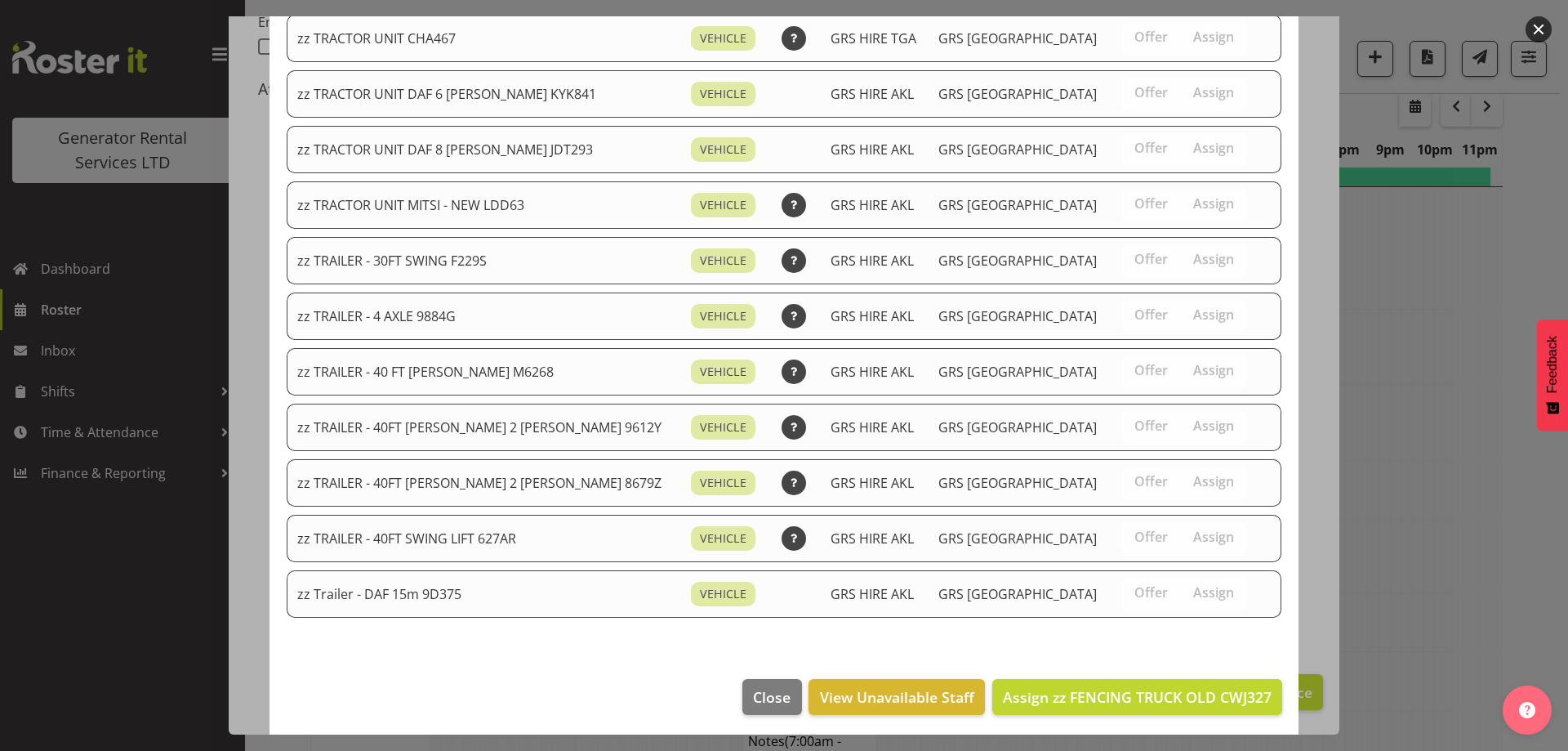
scroll to position [2062, 0]
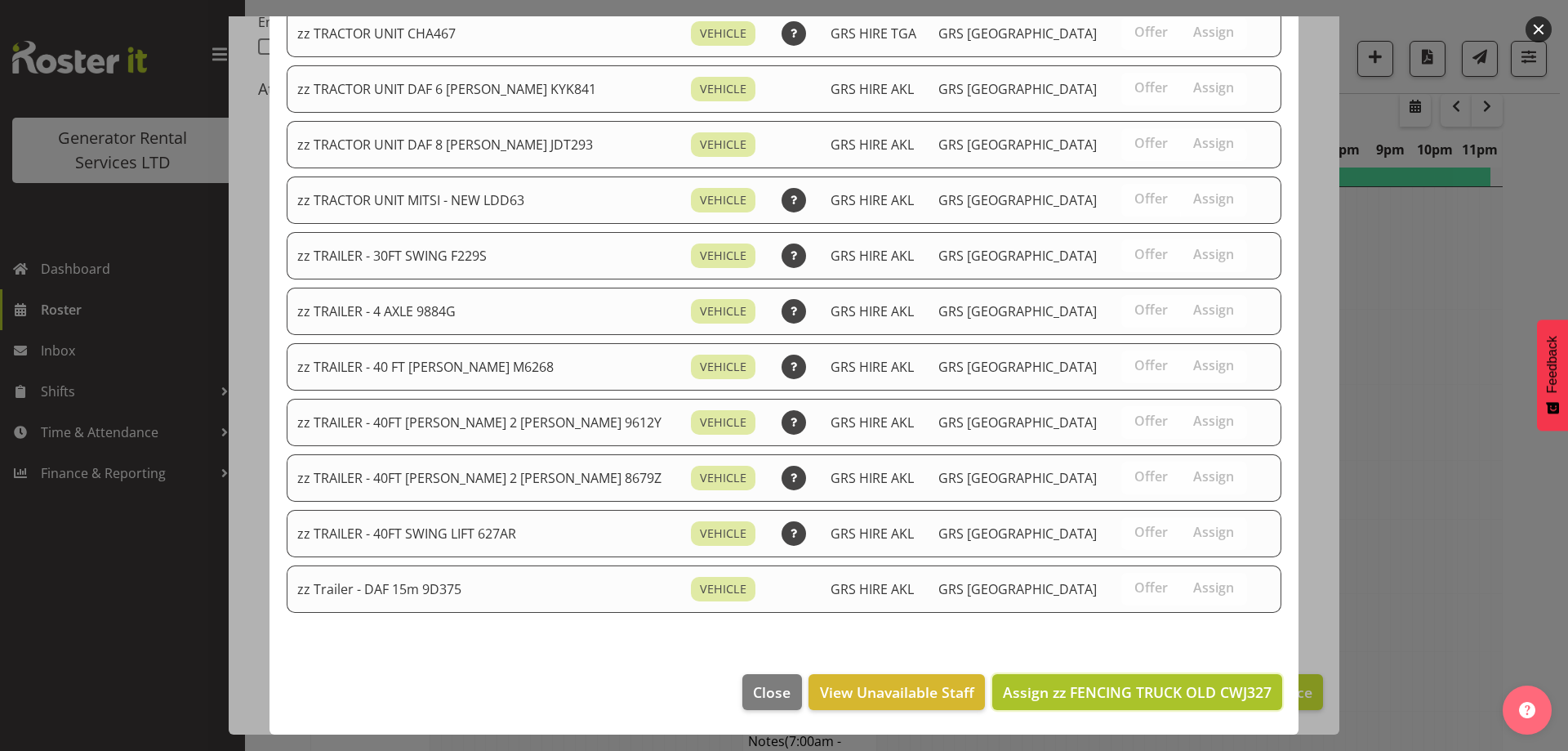
click at [1184, 692] on span "Assign zz FENCING TRUCK OLD CWJ327" at bounding box center [1137, 692] width 269 height 20
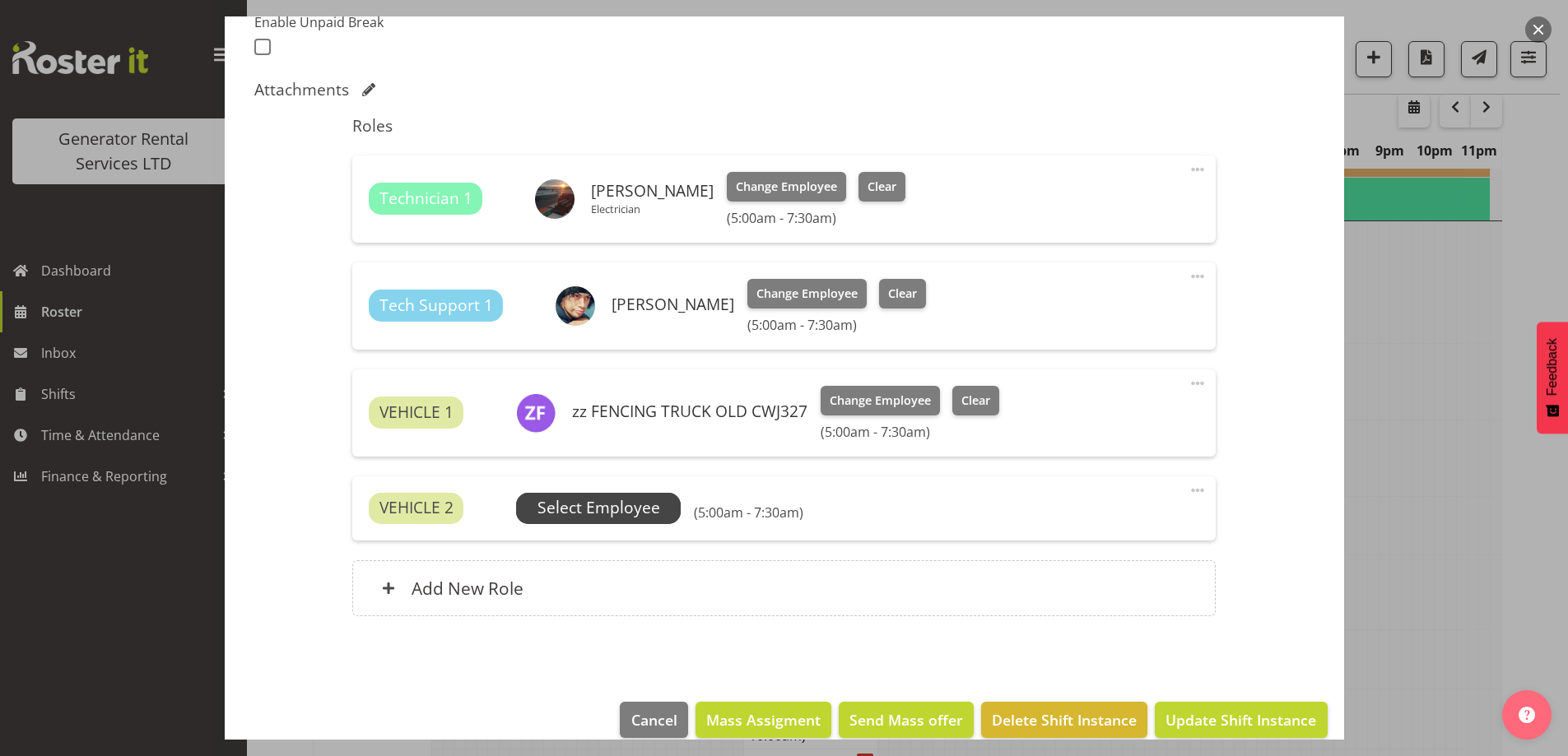
click at [573, 509] on span "Select Employee" at bounding box center [599, 508] width 123 height 23
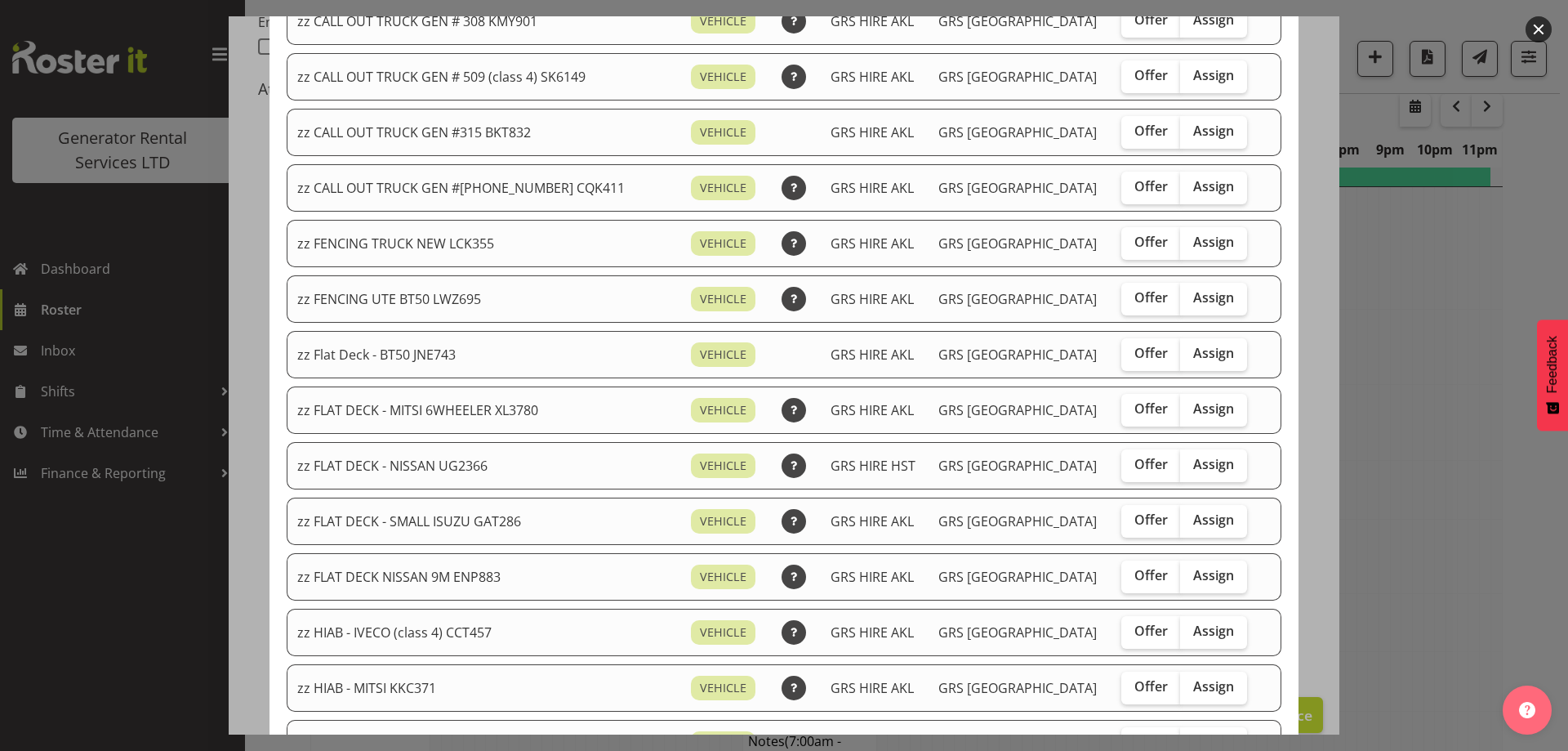
scroll to position [490, 0]
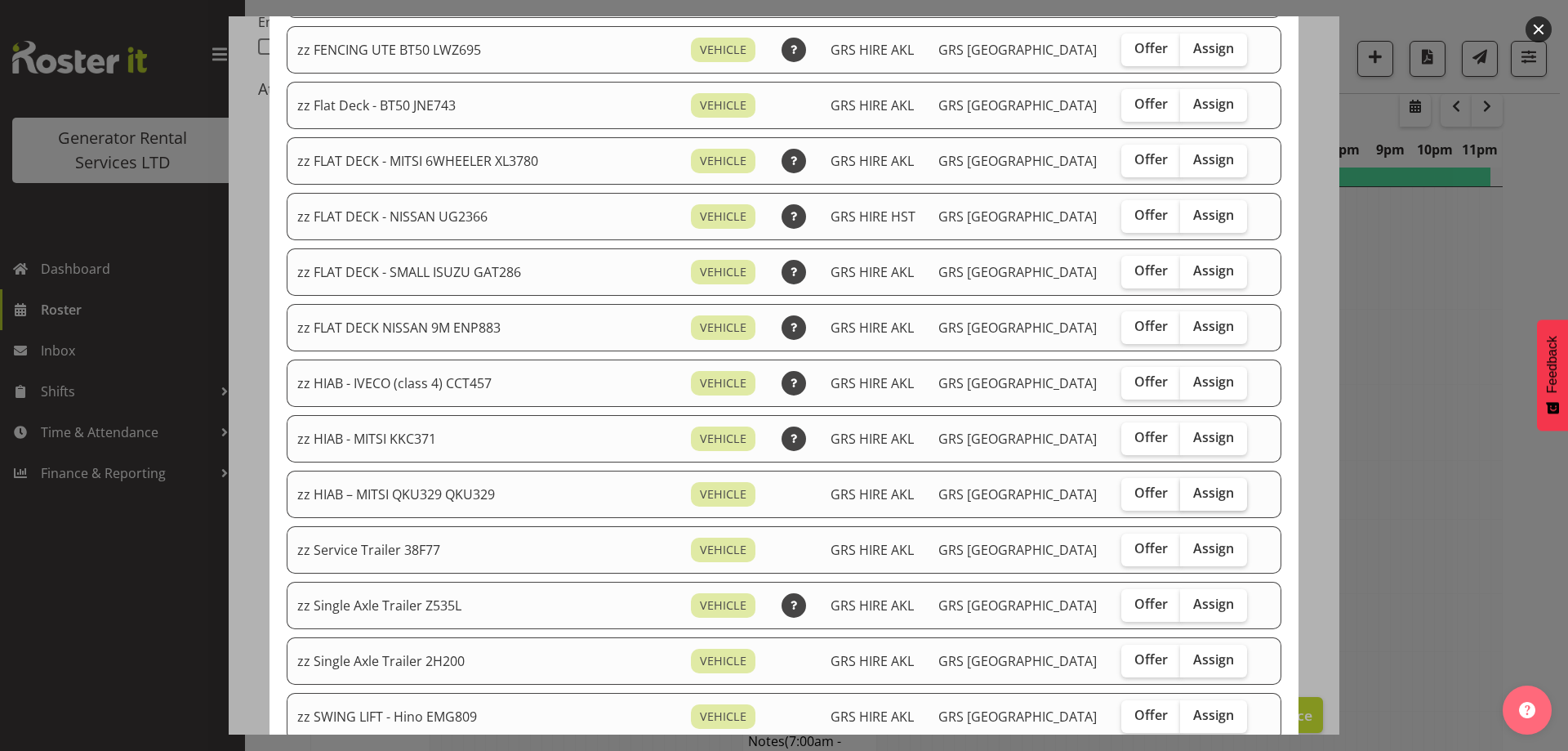
click at [1193, 492] on span "Assign" at bounding box center [1214, 493] width 41 height 16
click at [1182, 492] on input "Assign" at bounding box center [1186, 493] width 11 height 11
checkbox input "true"
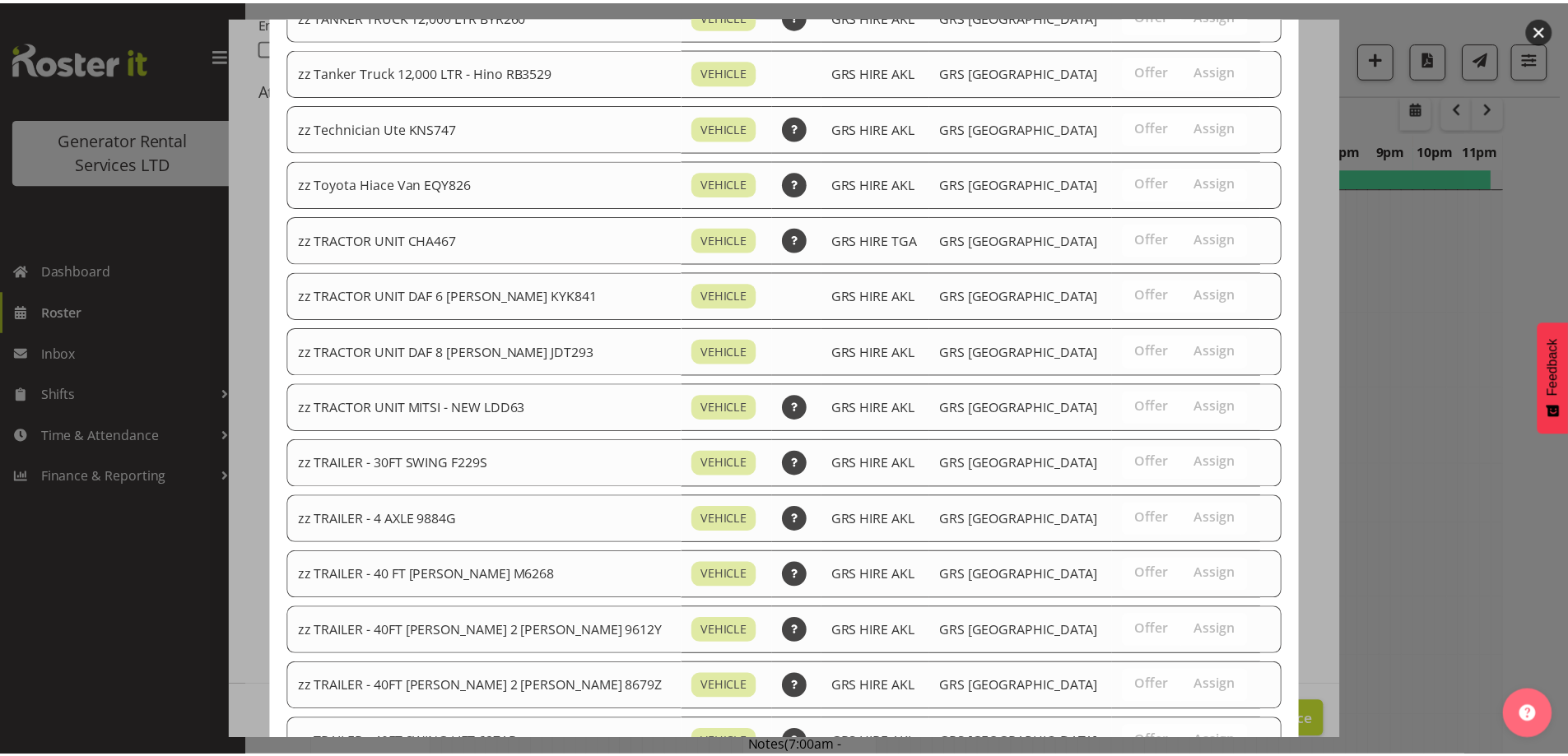
scroll to position [2021, 0]
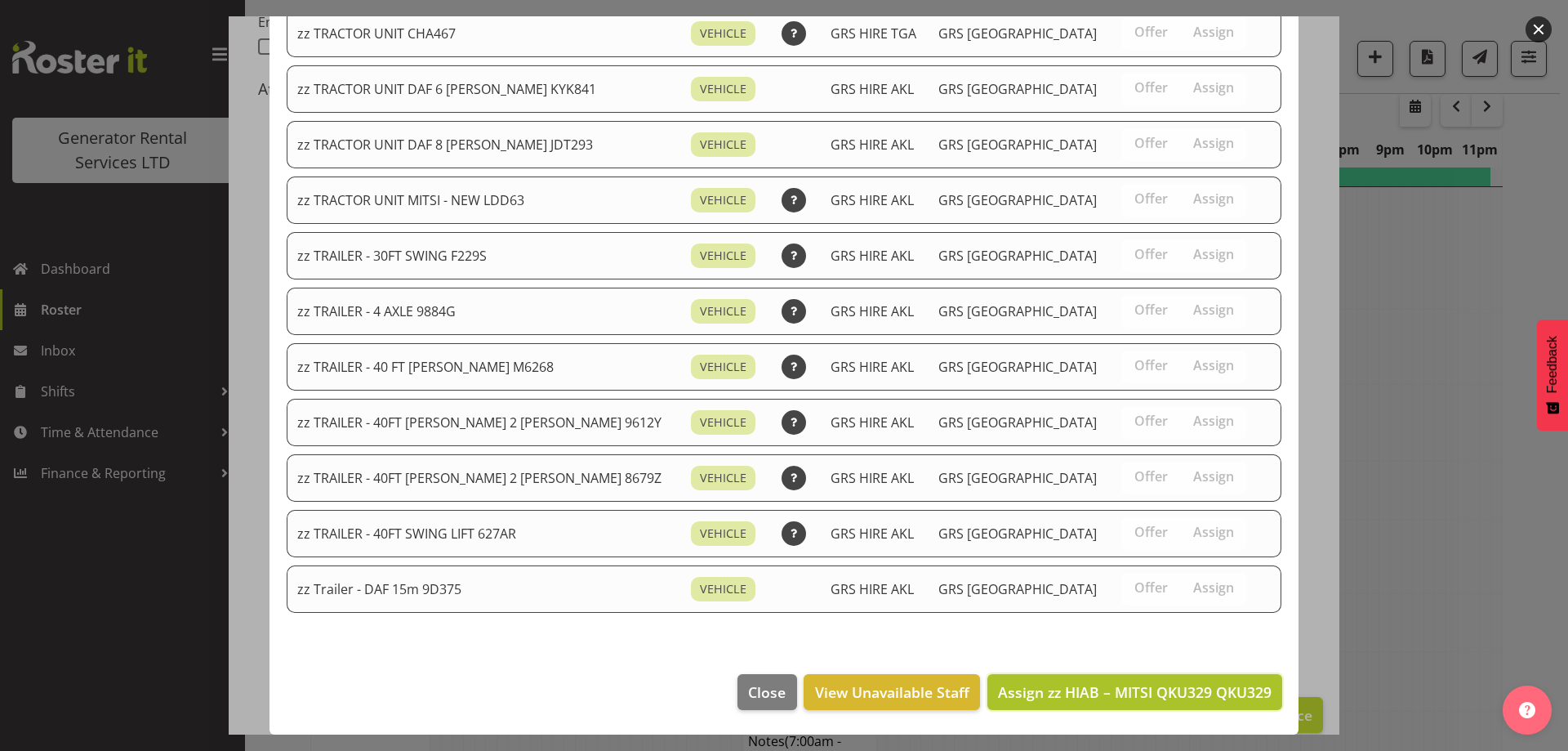
click at [1216, 698] on span "Assign zz HIAB – MITSI QKU329 QKU329" at bounding box center [1135, 692] width 274 height 20
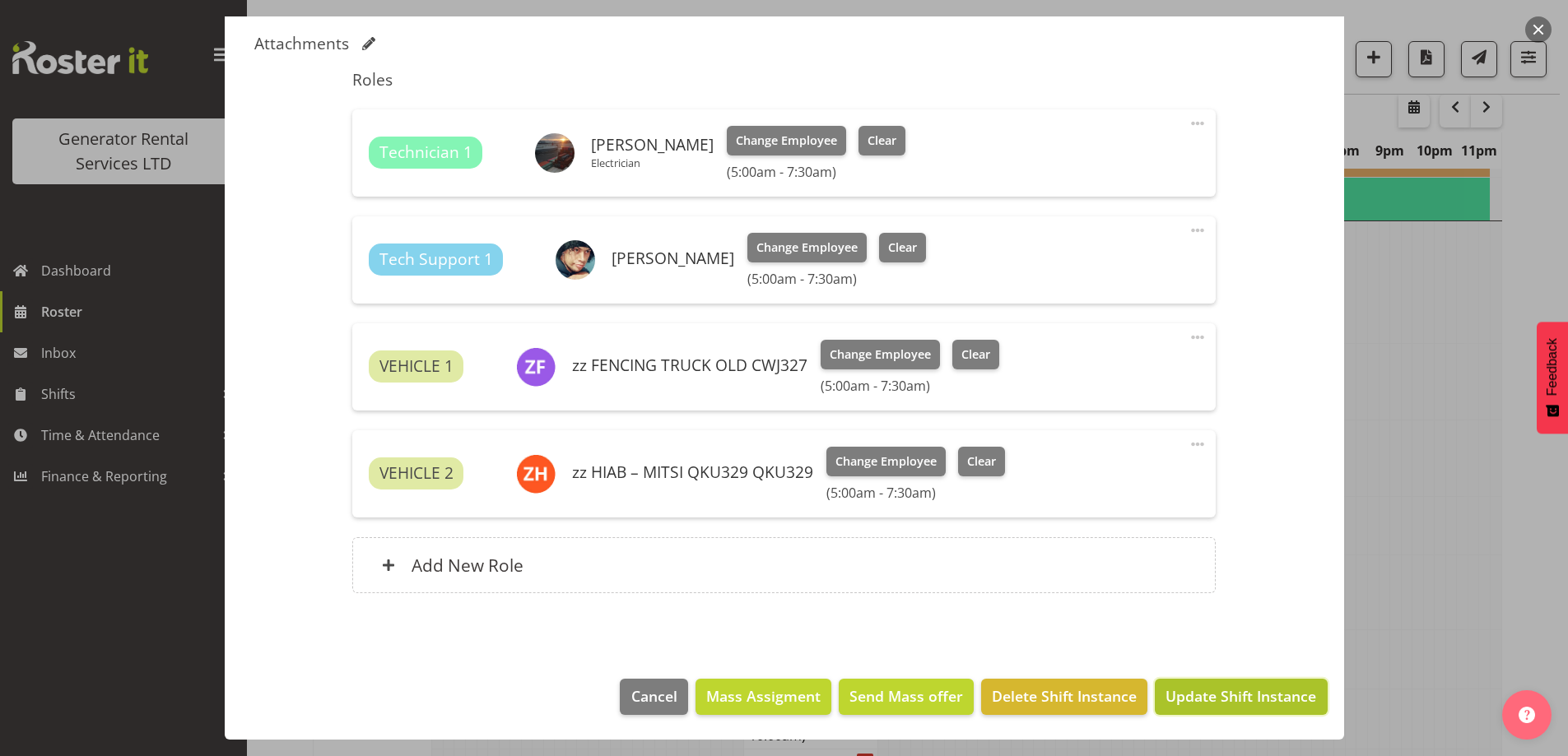
click at [1235, 702] on span "Update Shift Instance" at bounding box center [1240, 696] width 151 height 22
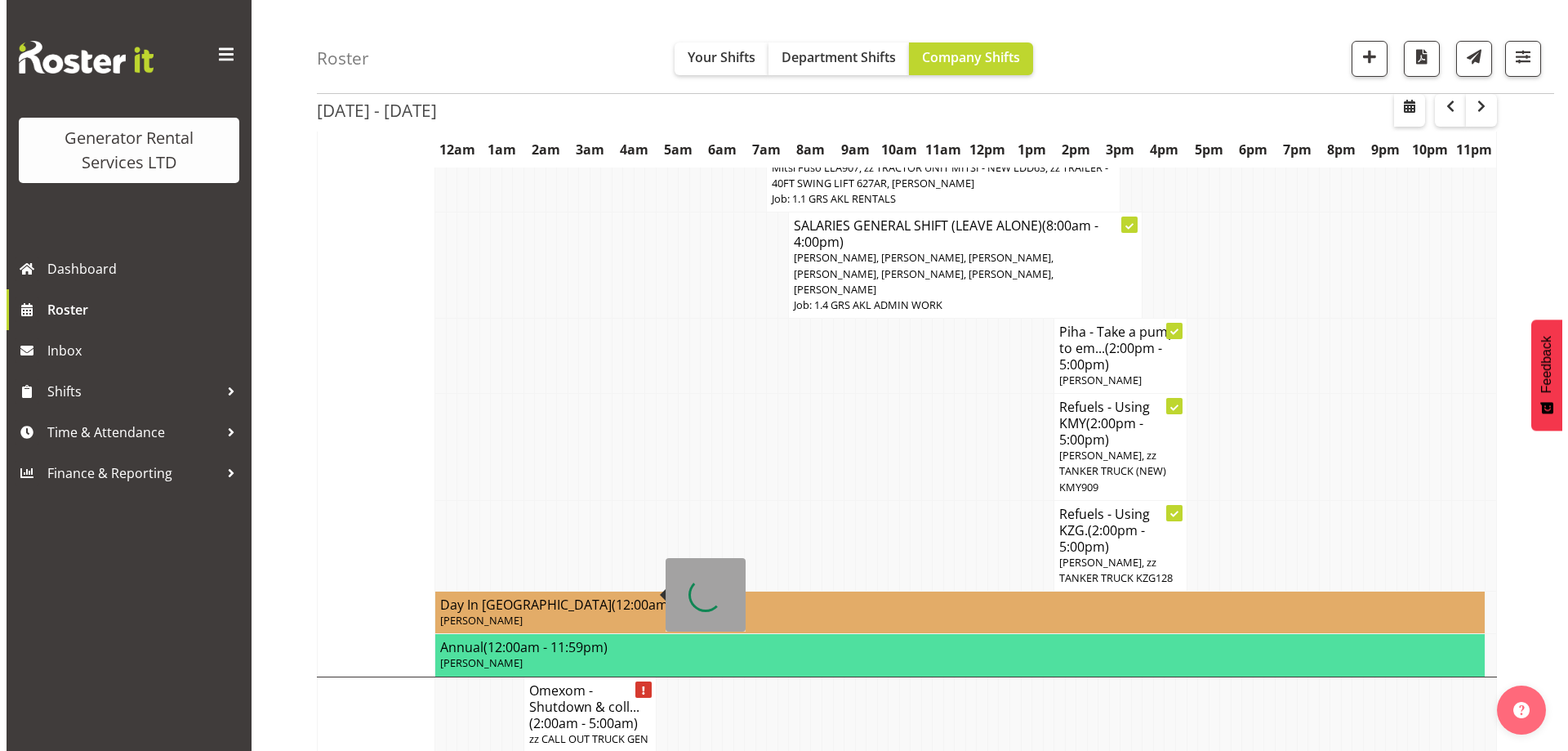
scroll to position [1120, 0]
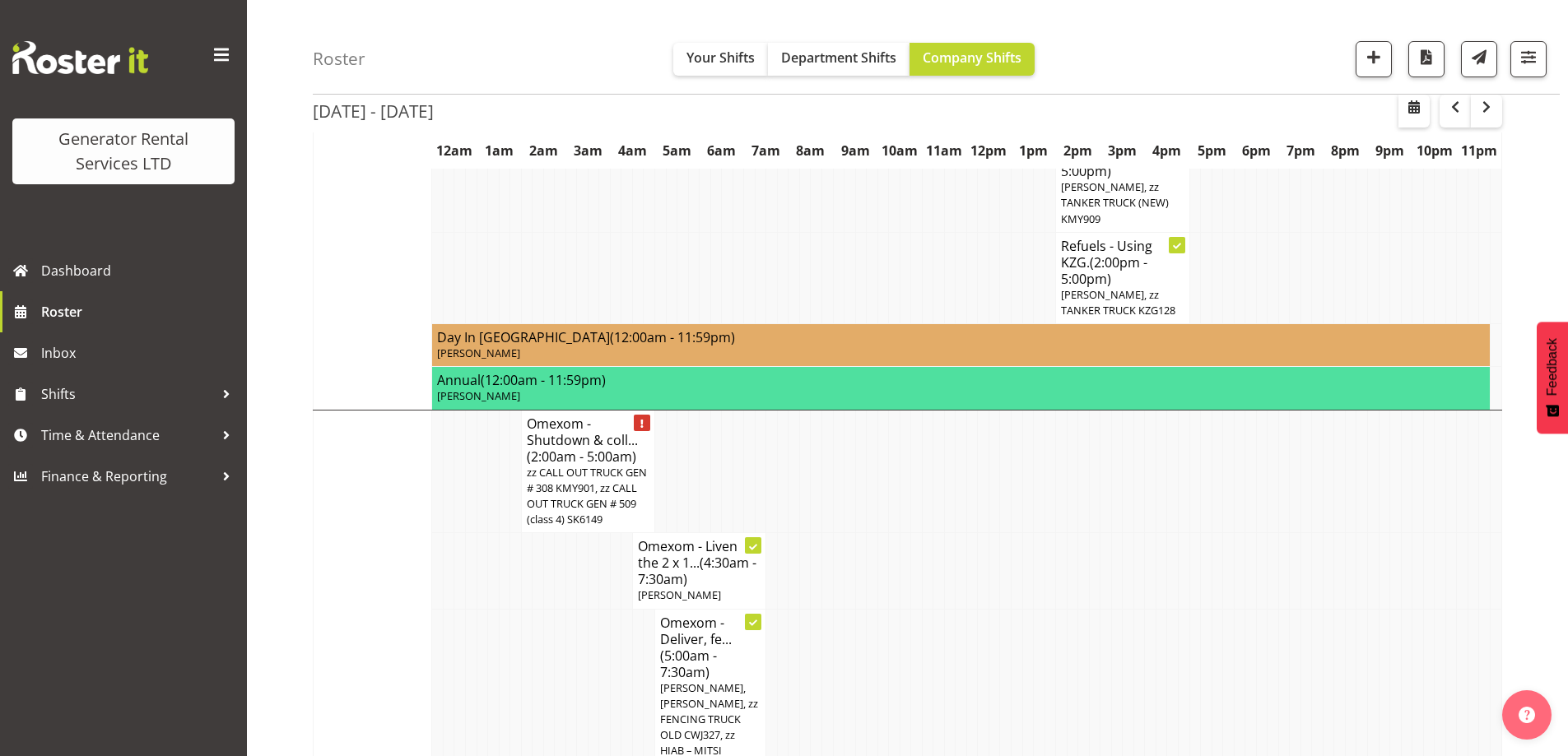
click at [567, 533] on td at bounding box center [571, 571] width 12 height 76
click at [574, 465] on span "zz CALL OUT TRUCK GEN # 308 KMY901, zz CALL OUT TRUCK GEN # 509 (class 4) SK6149" at bounding box center [587, 496] width 120 height 62
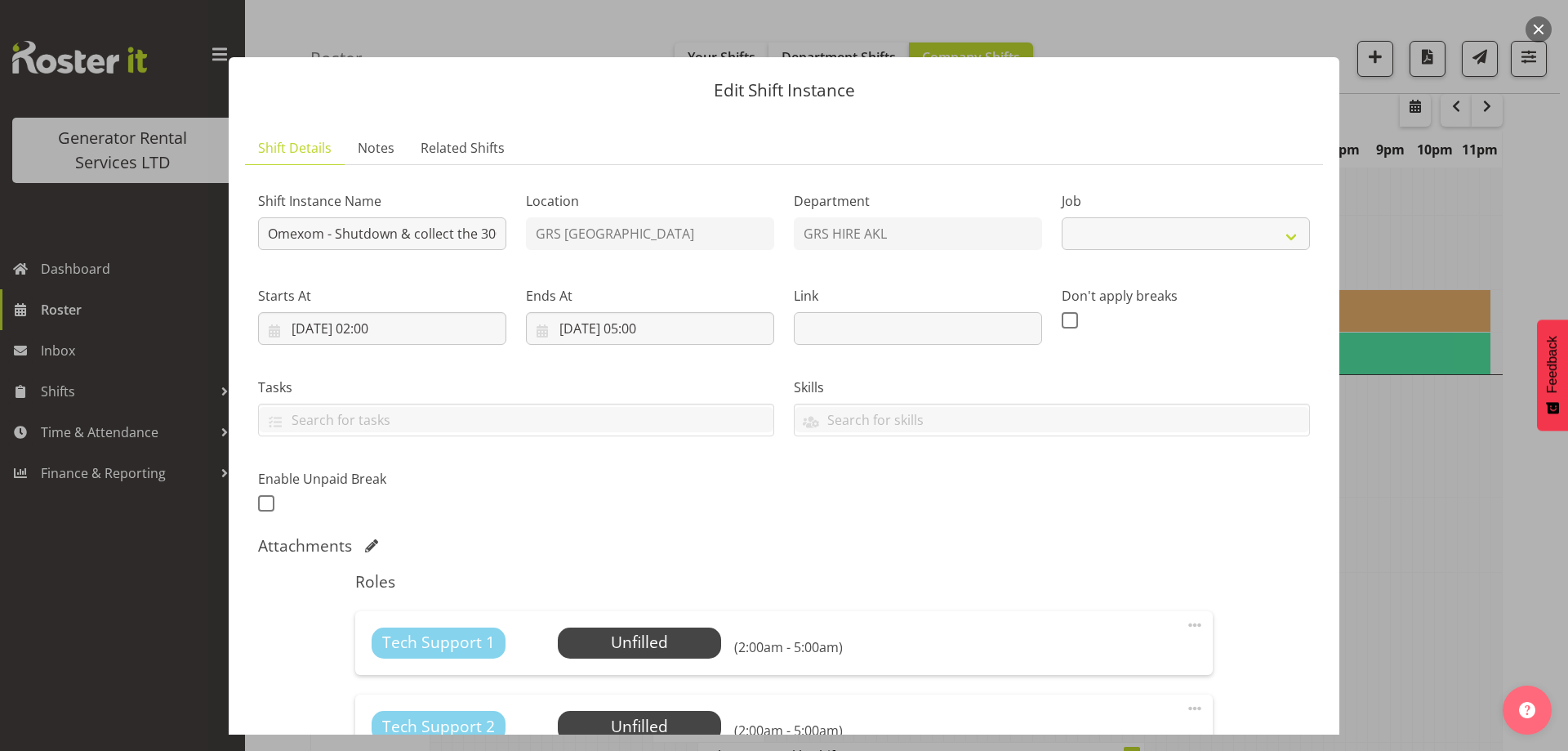
select select "7504"
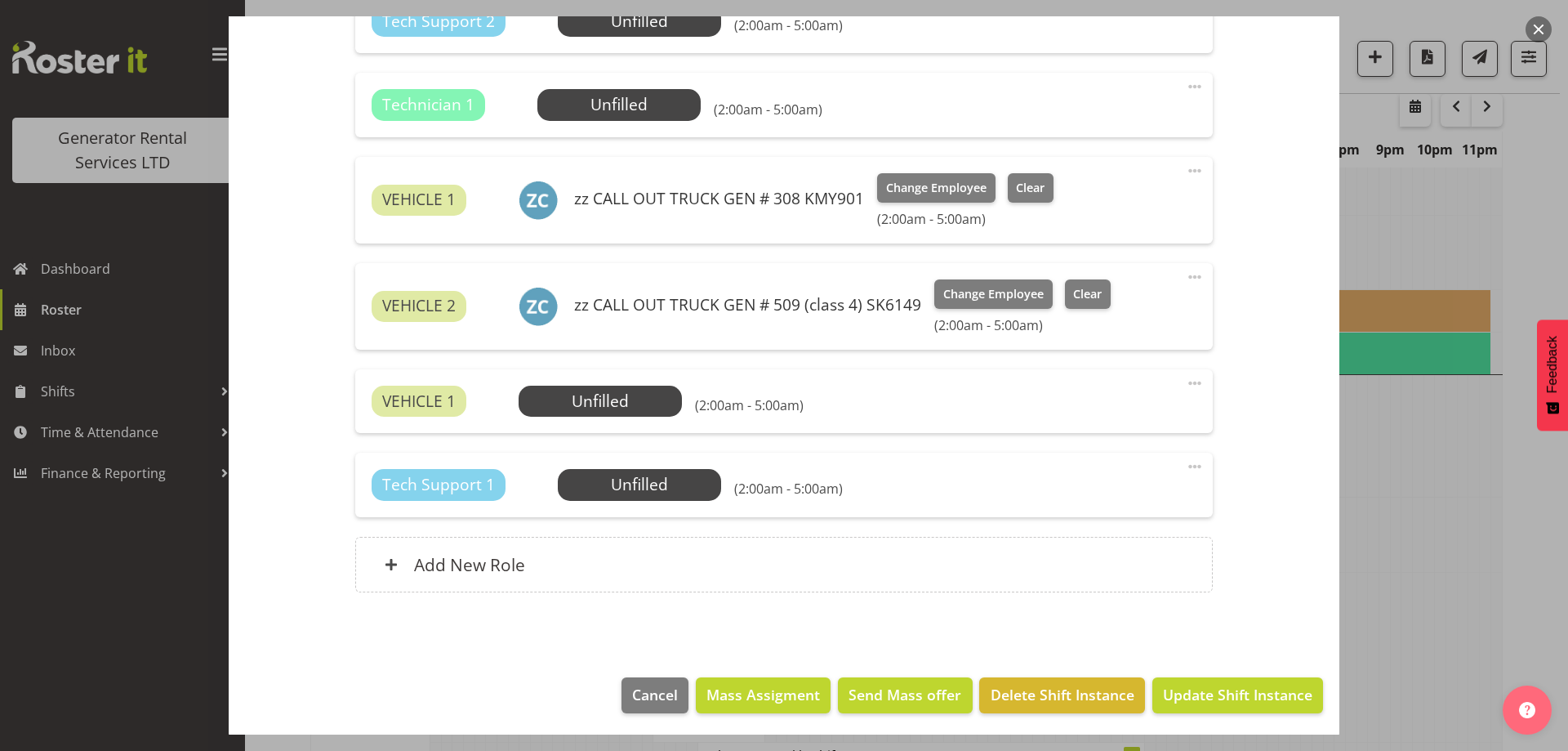
scroll to position [709, 0]
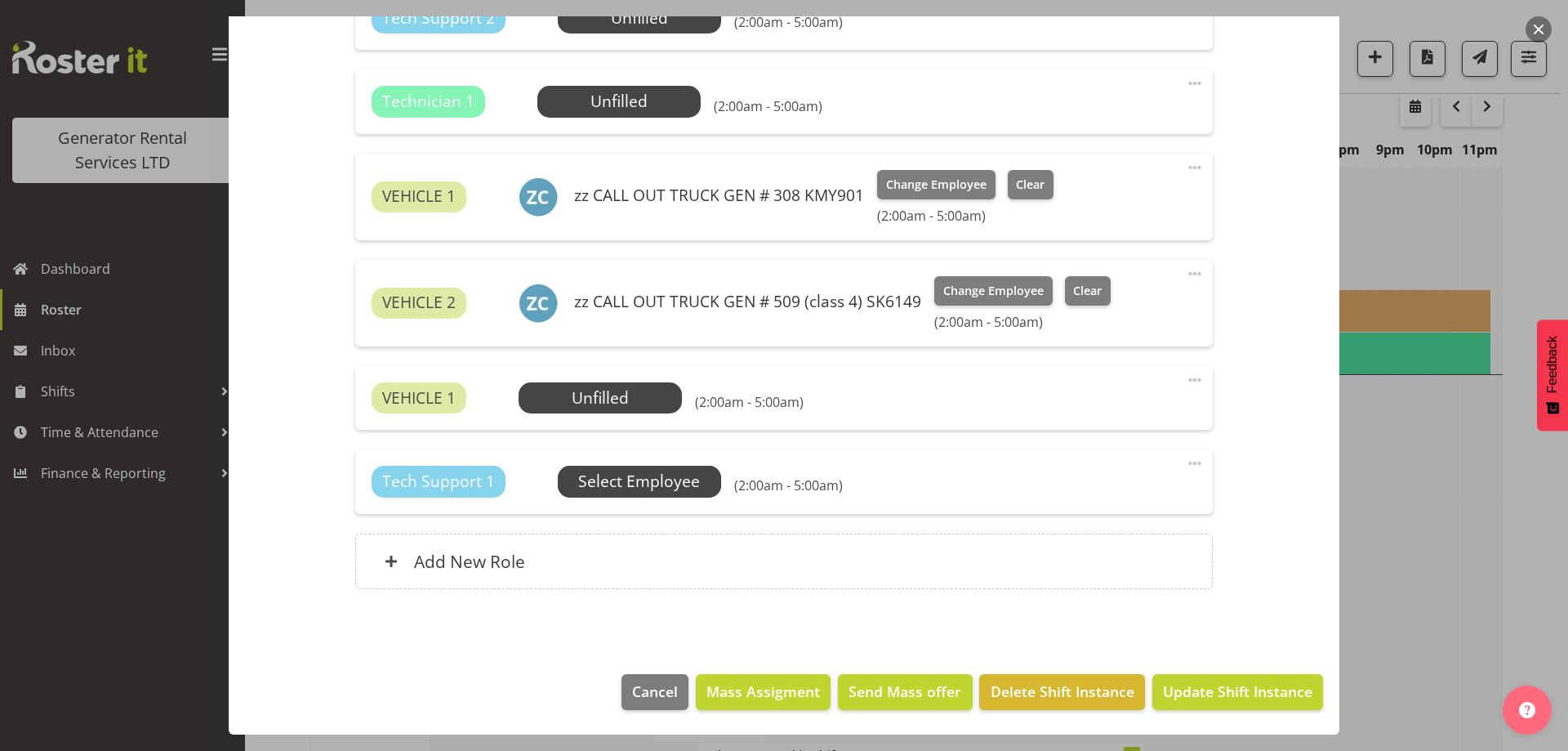
click at [680, 480] on span "Select Employee" at bounding box center [640, 482] width 122 height 23
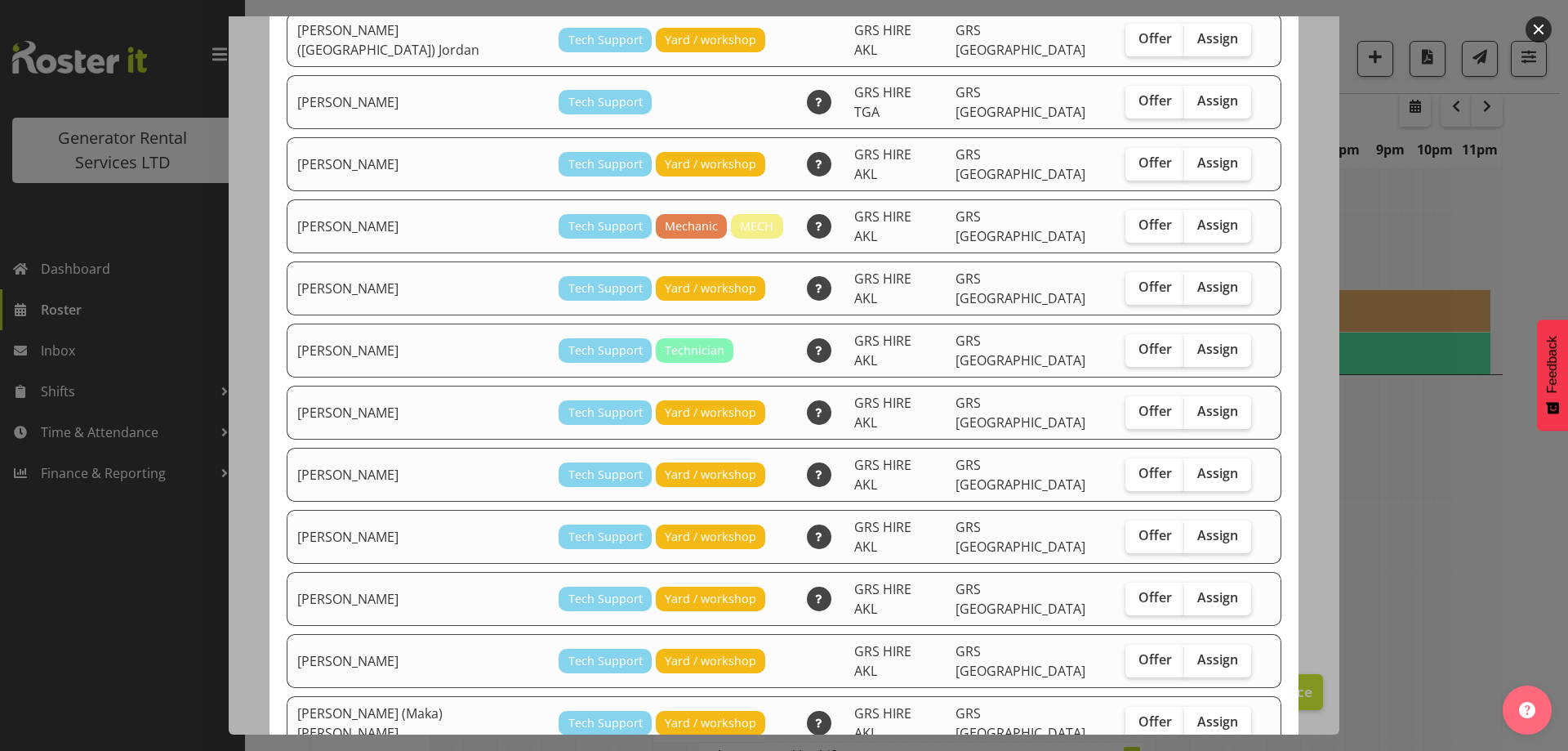
scroll to position [229, 0]
